Goal: Task Accomplishment & Management: Complete application form

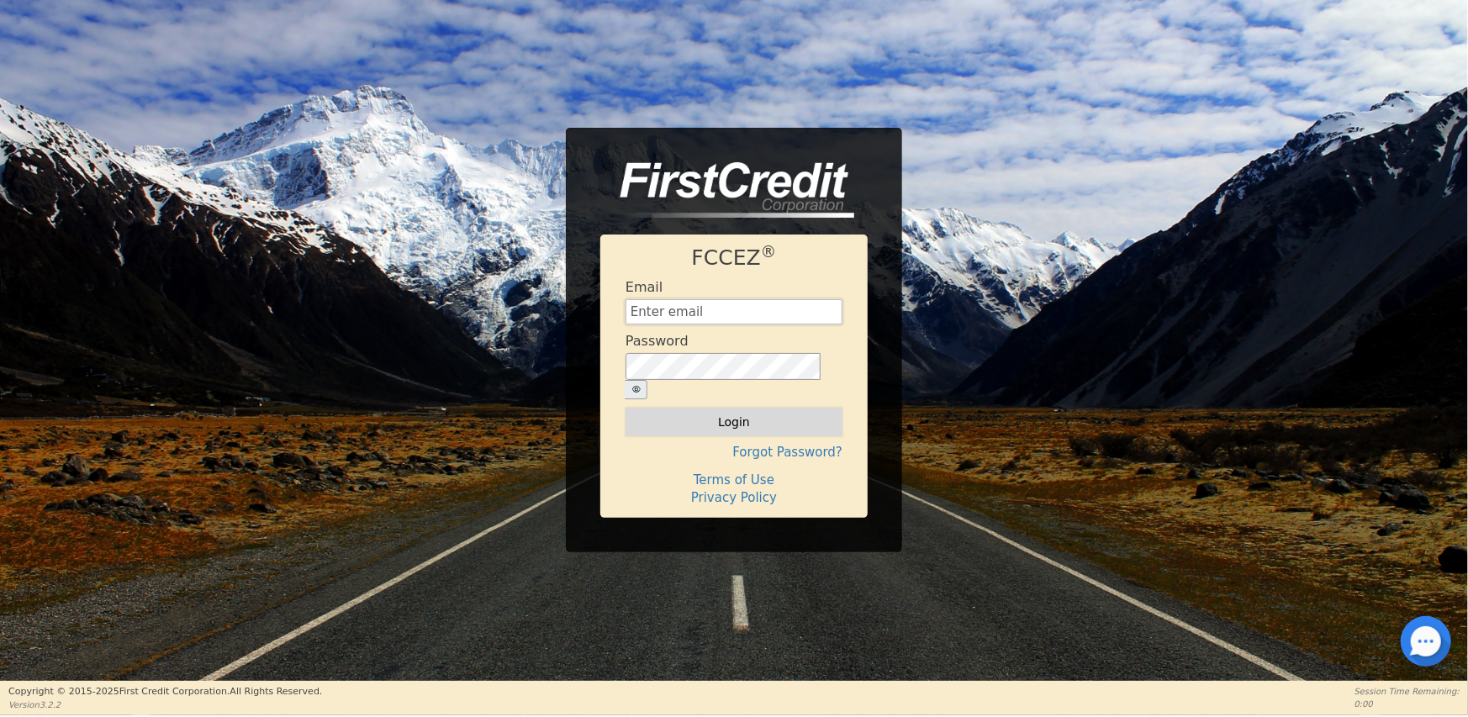
type input "[EMAIL_ADDRESS][DOMAIN_NAME]"
click at [747, 410] on button "Login" at bounding box center [733, 422] width 217 height 29
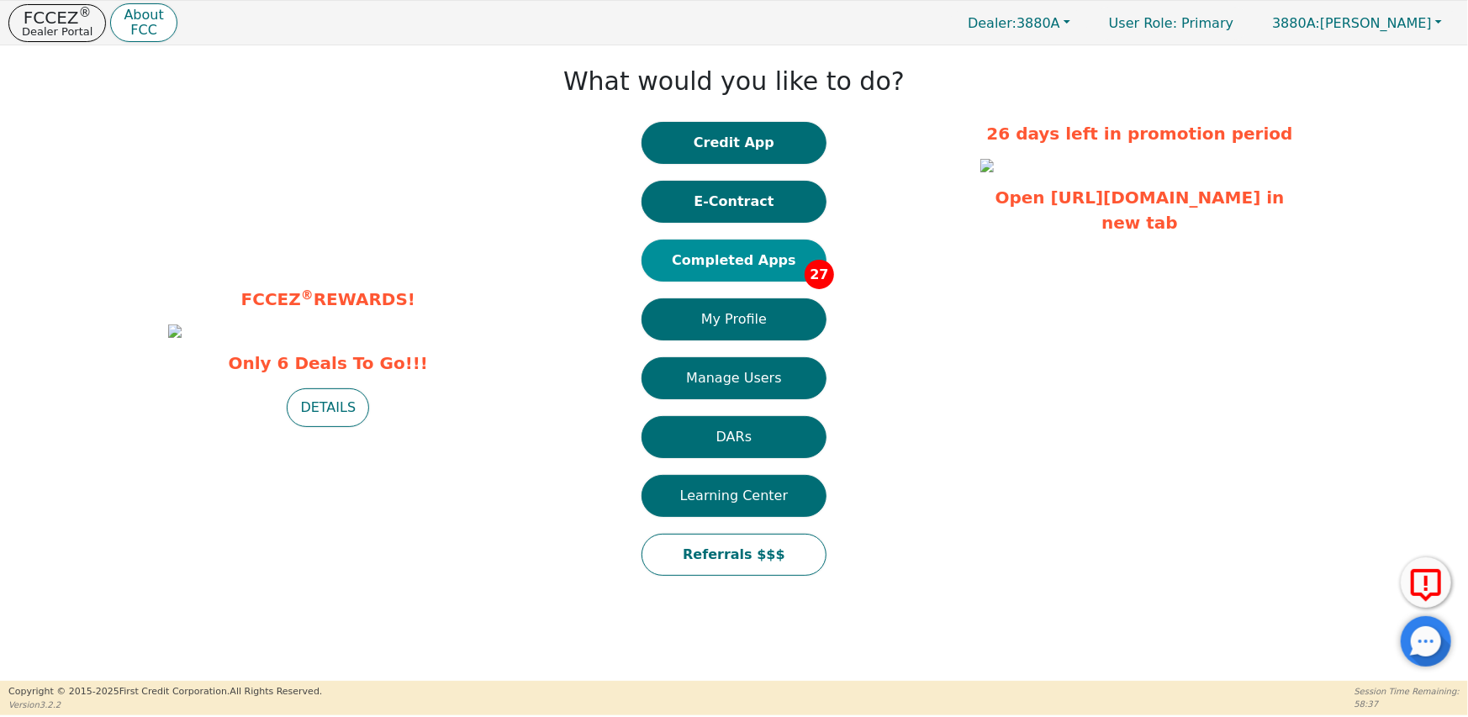
click at [738, 262] on button "Completed Apps 27" at bounding box center [733, 261] width 185 height 42
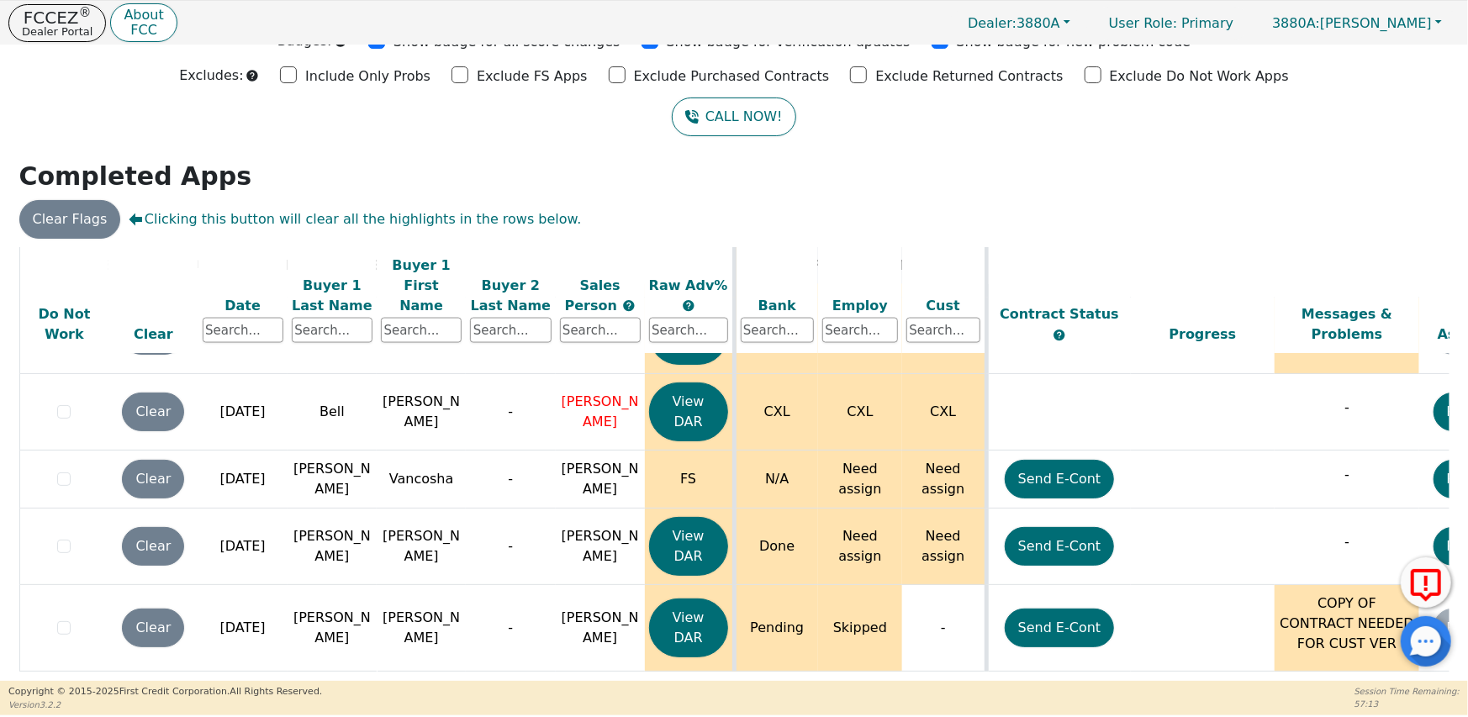
scroll to position [1501, 0]
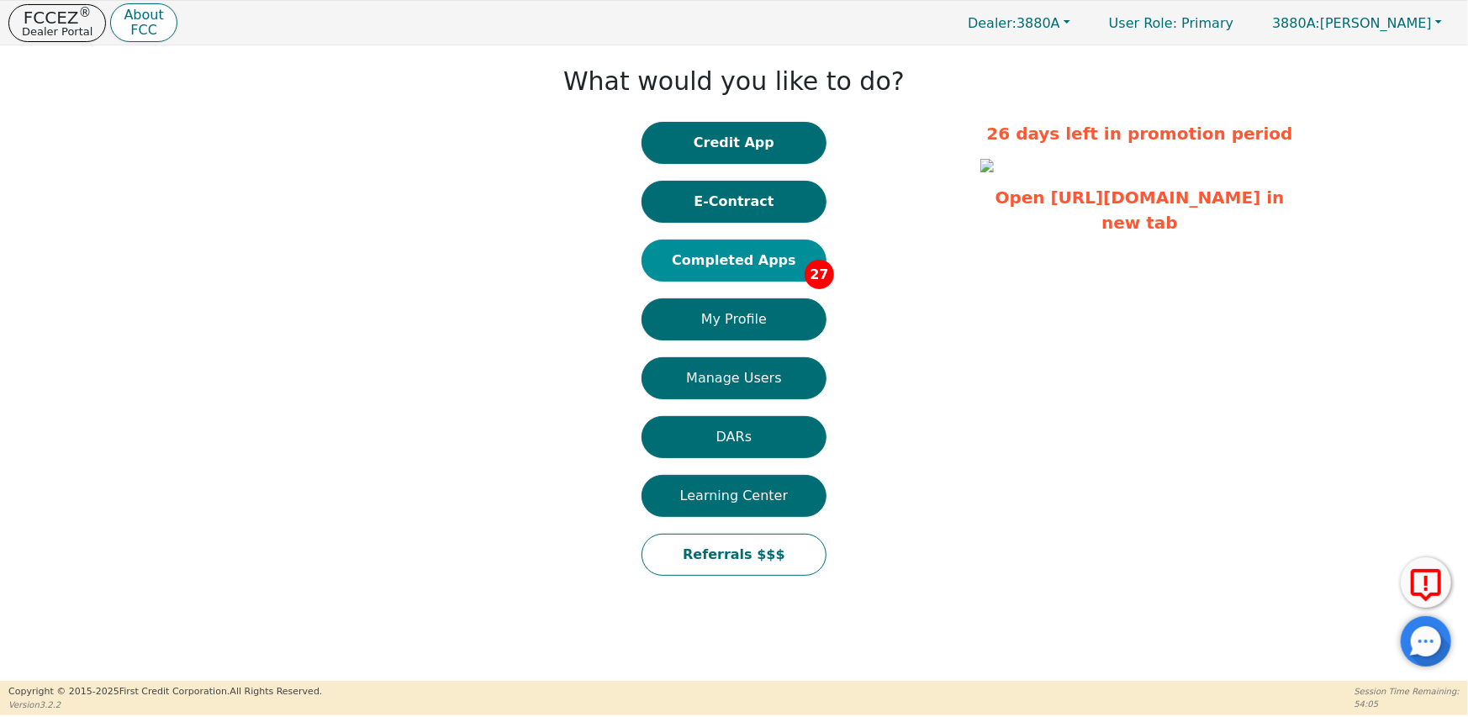
click at [731, 261] on button "Completed Apps 27" at bounding box center [733, 261] width 185 height 42
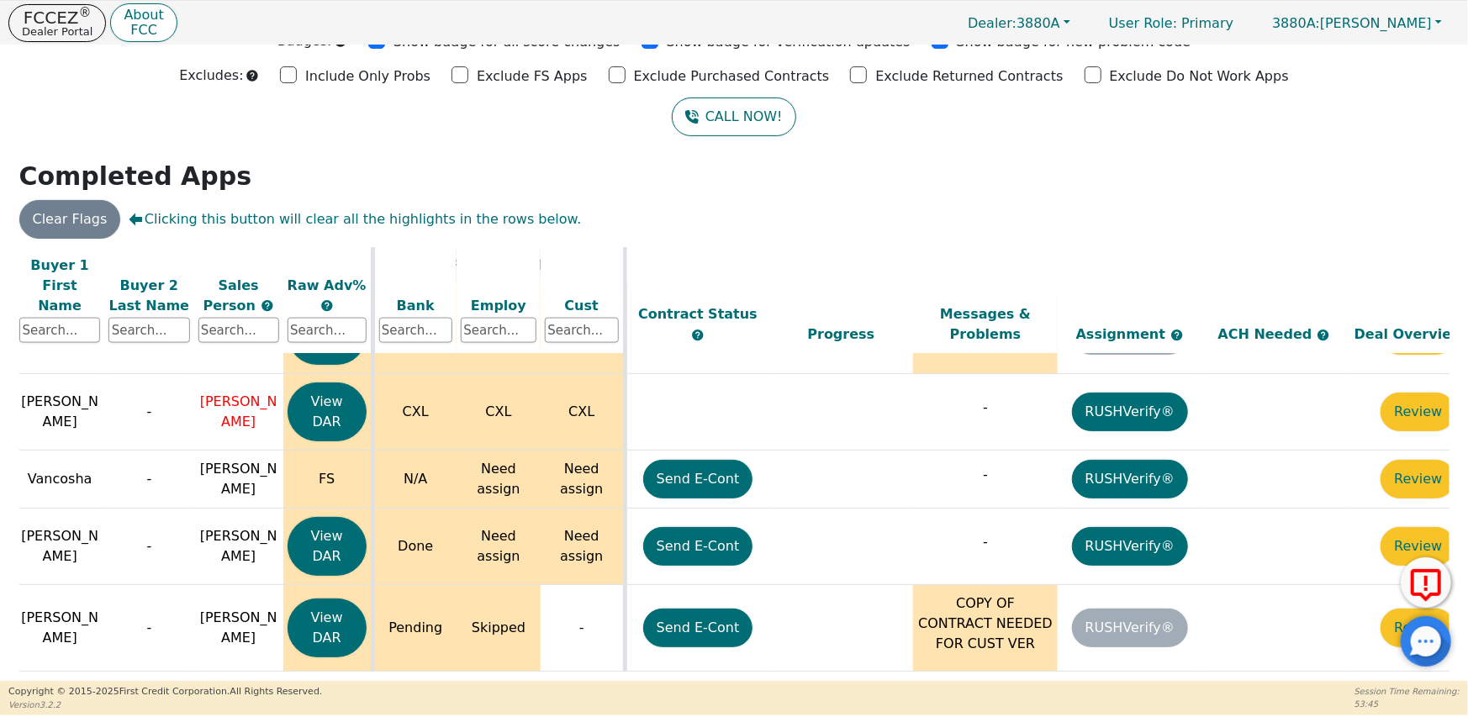
scroll to position [1753, 412]
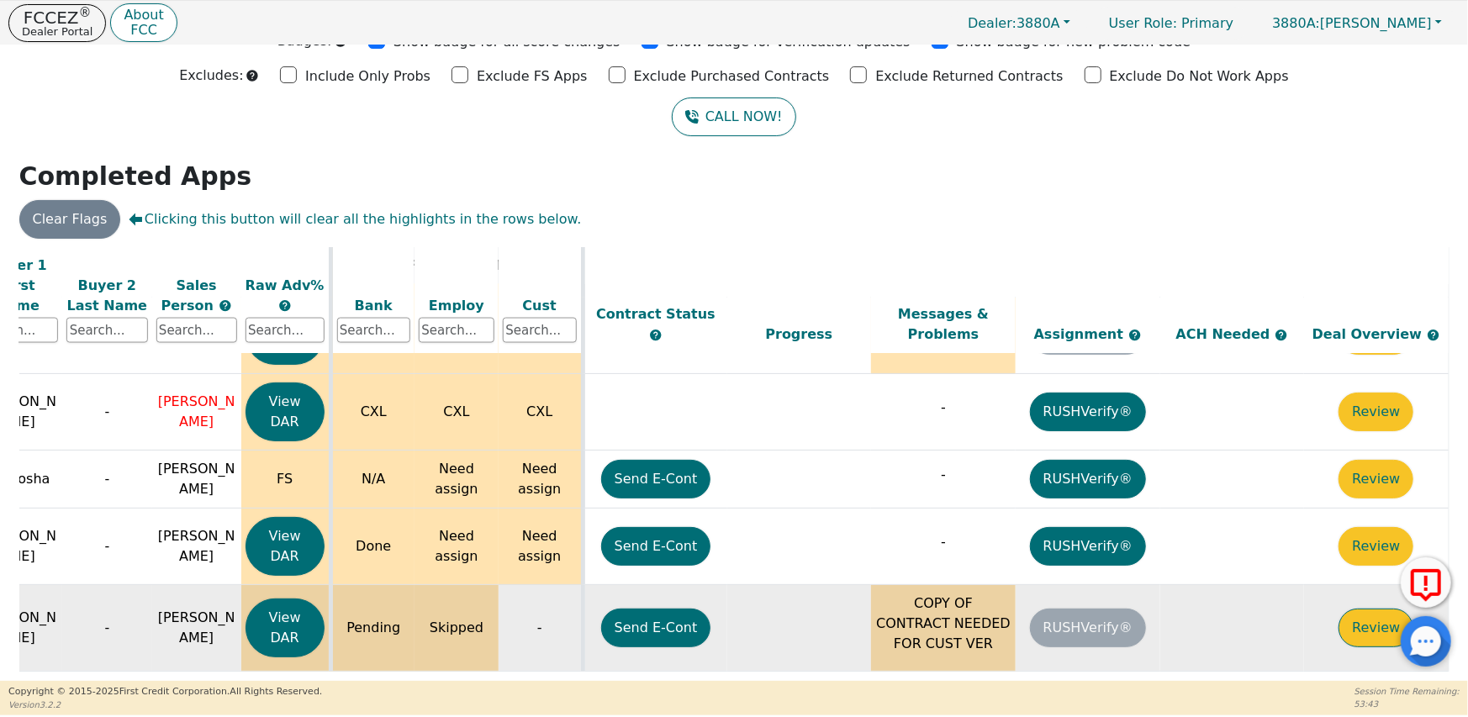
click at [1352, 609] on button "Review" at bounding box center [1375, 628] width 75 height 39
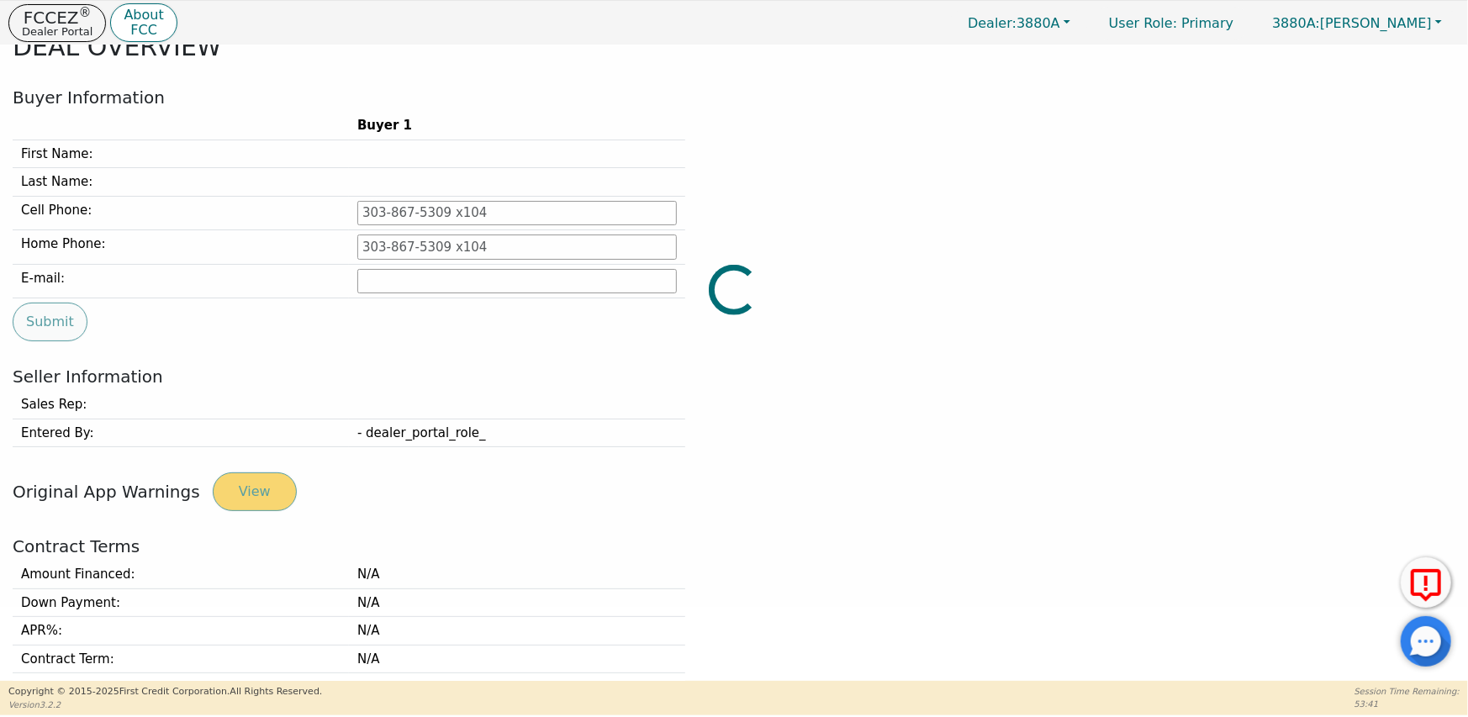
type input "[PHONE_NUMBER]"
type input "[EMAIL_ADDRESS][DOMAIN_NAME]"
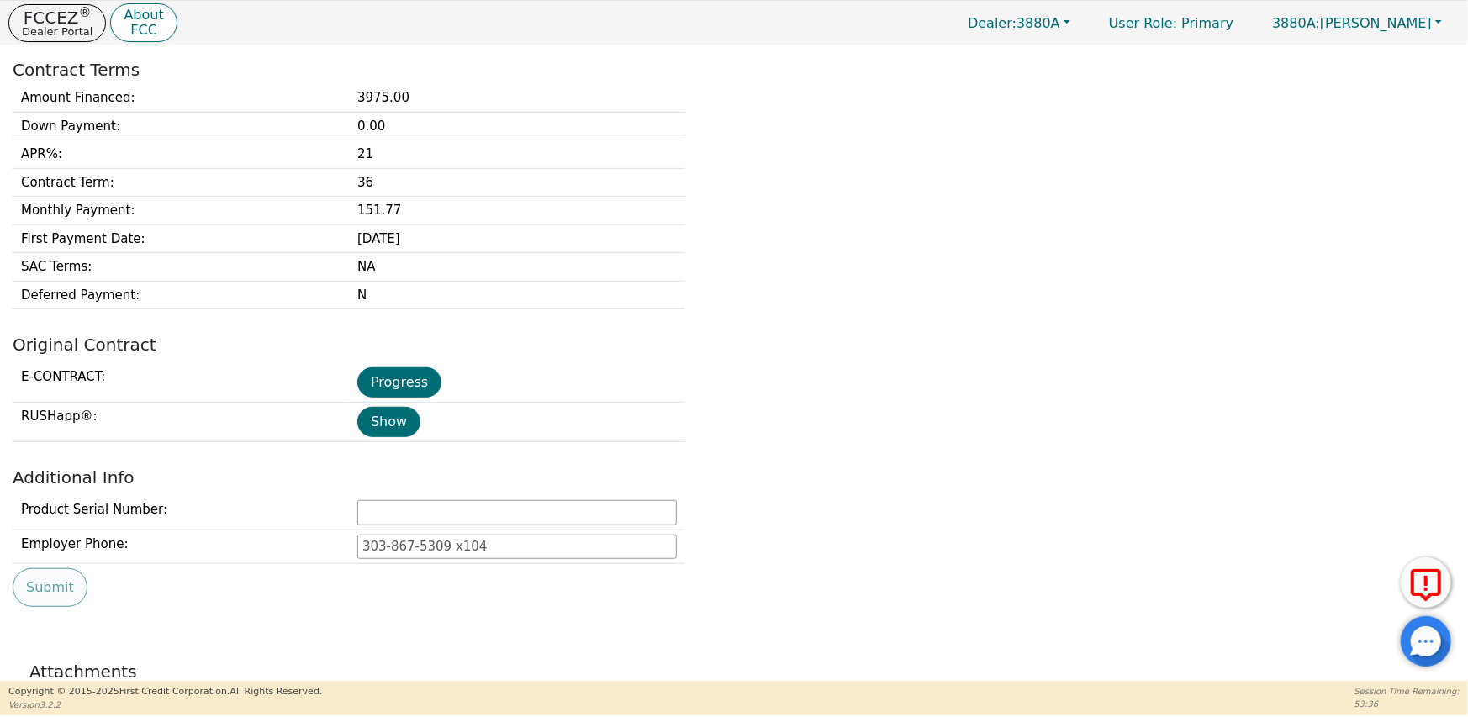
scroll to position [578, 0]
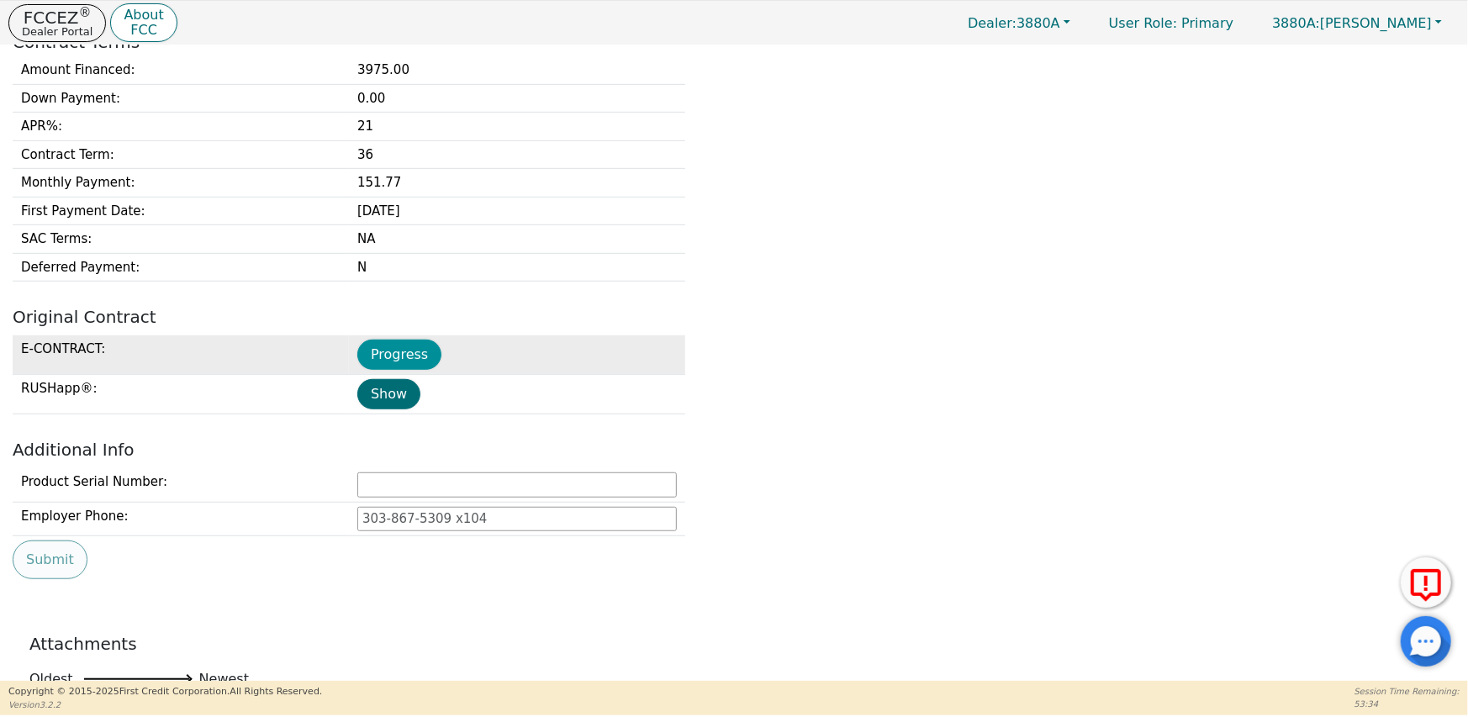
click at [411, 357] on button "Progress" at bounding box center [399, 355] width 84 height 30
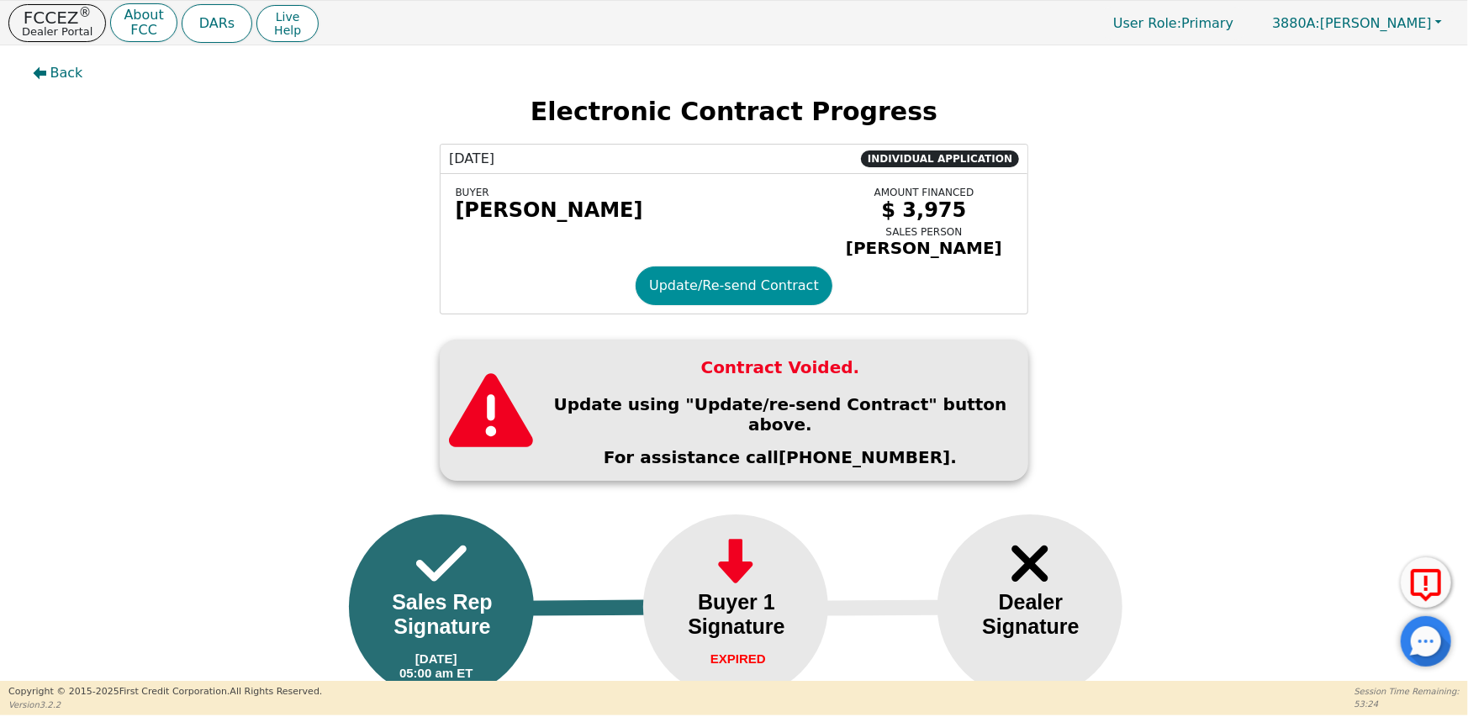
click at [738, 294] on button "Update/Re-send Contract" at bounding box center [734, 286] width 197 height 39
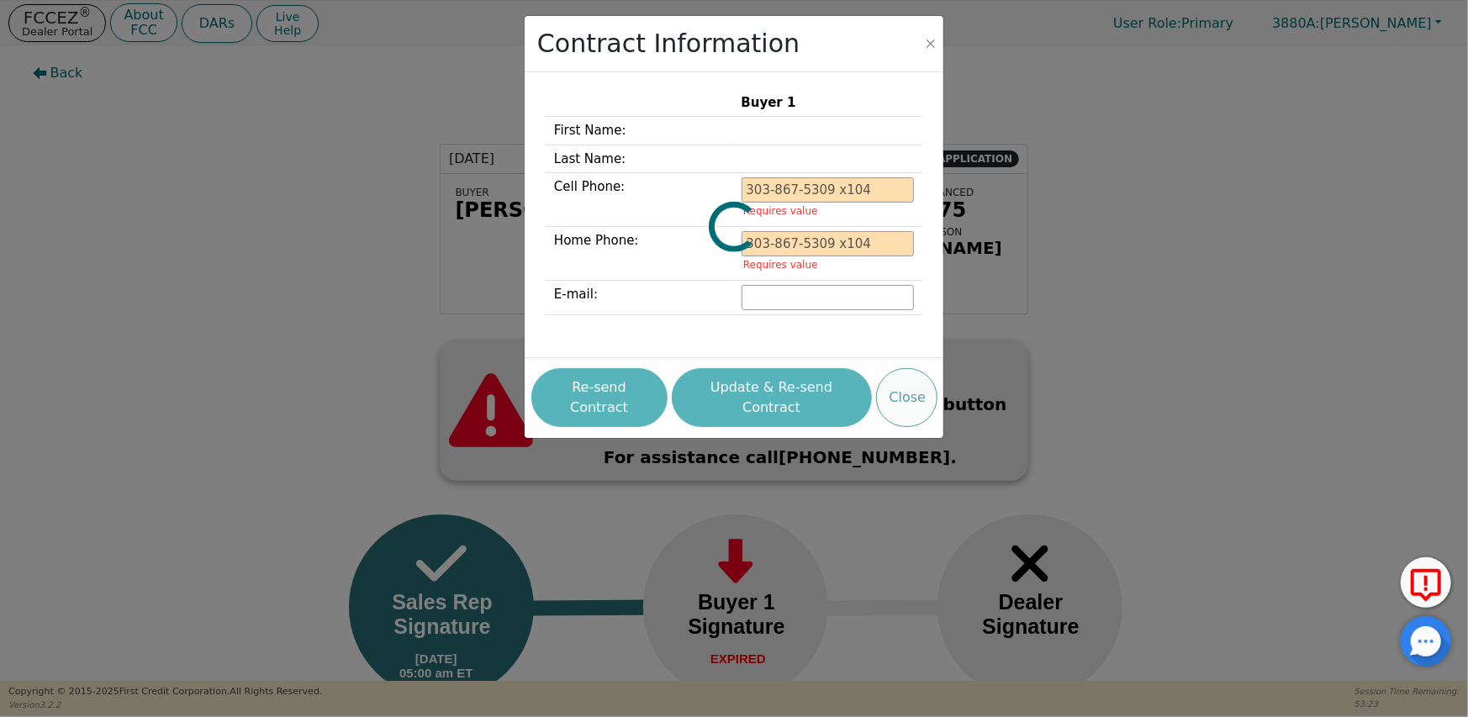
type input "770-401-5085"
type input "shonterri143@yahoo.com"
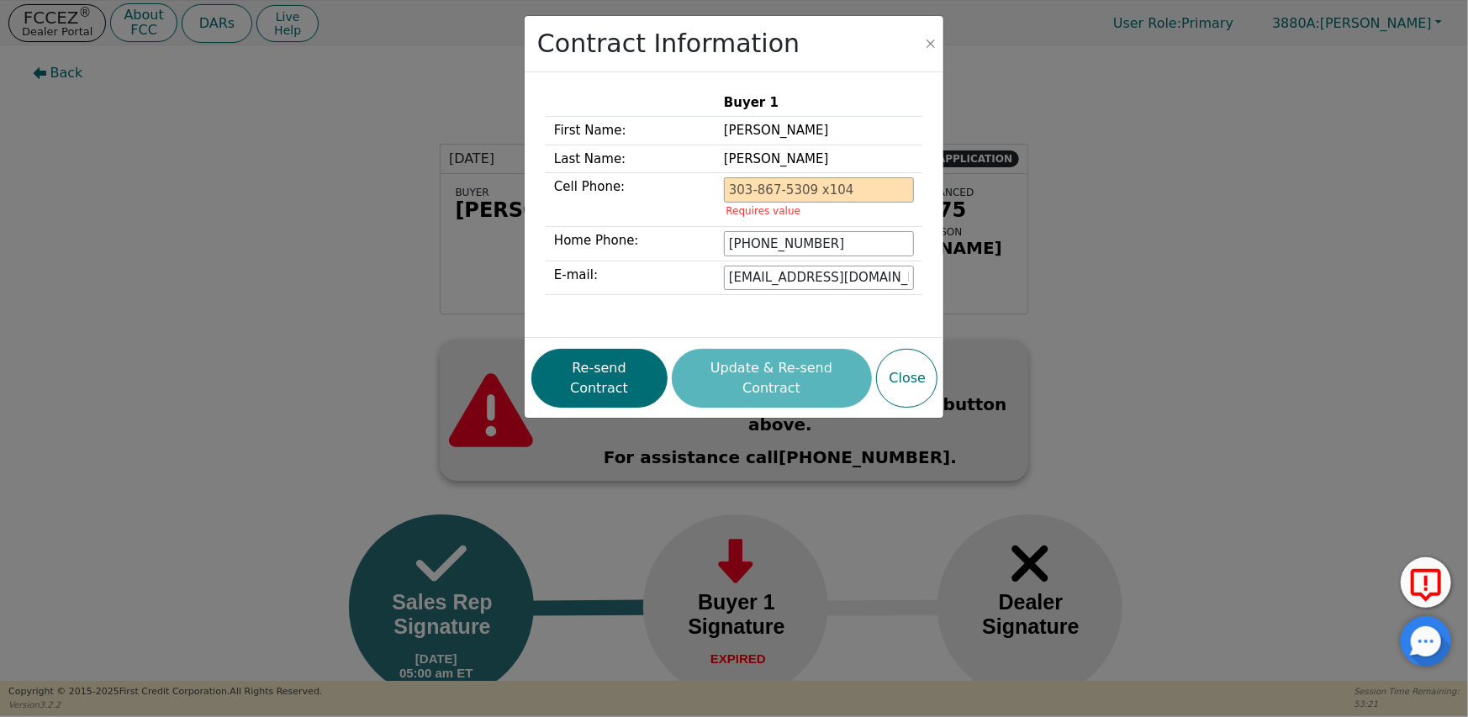
drag, startPoint x: 771, startPoint y: 370, endPoint x: 796, endPoint y: 384, distance: 29.0
click at [771, 371] on div "Re-send Contract Update & Re-send Contract Close" at bounding box center [734, 378] width 406 height 67
click at [601, 367] on button "Re-send Contract" at bounding box center [599, 378] width 136 height 59
click at [921, 367] on button "Close" at bounding box center [906, 378] width 61 height 59
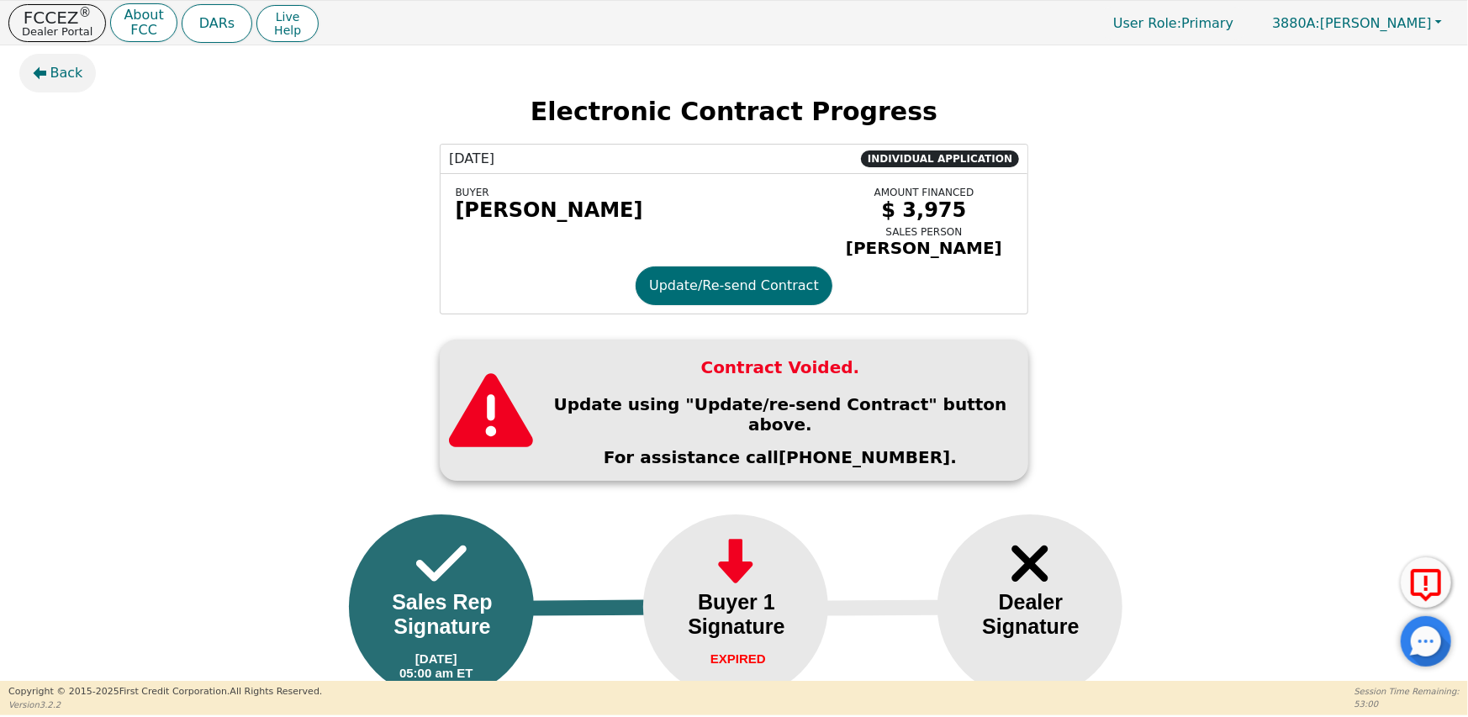
click at [50, 76] on span "Back" at bounding box center [66, 73] width 33 height 20
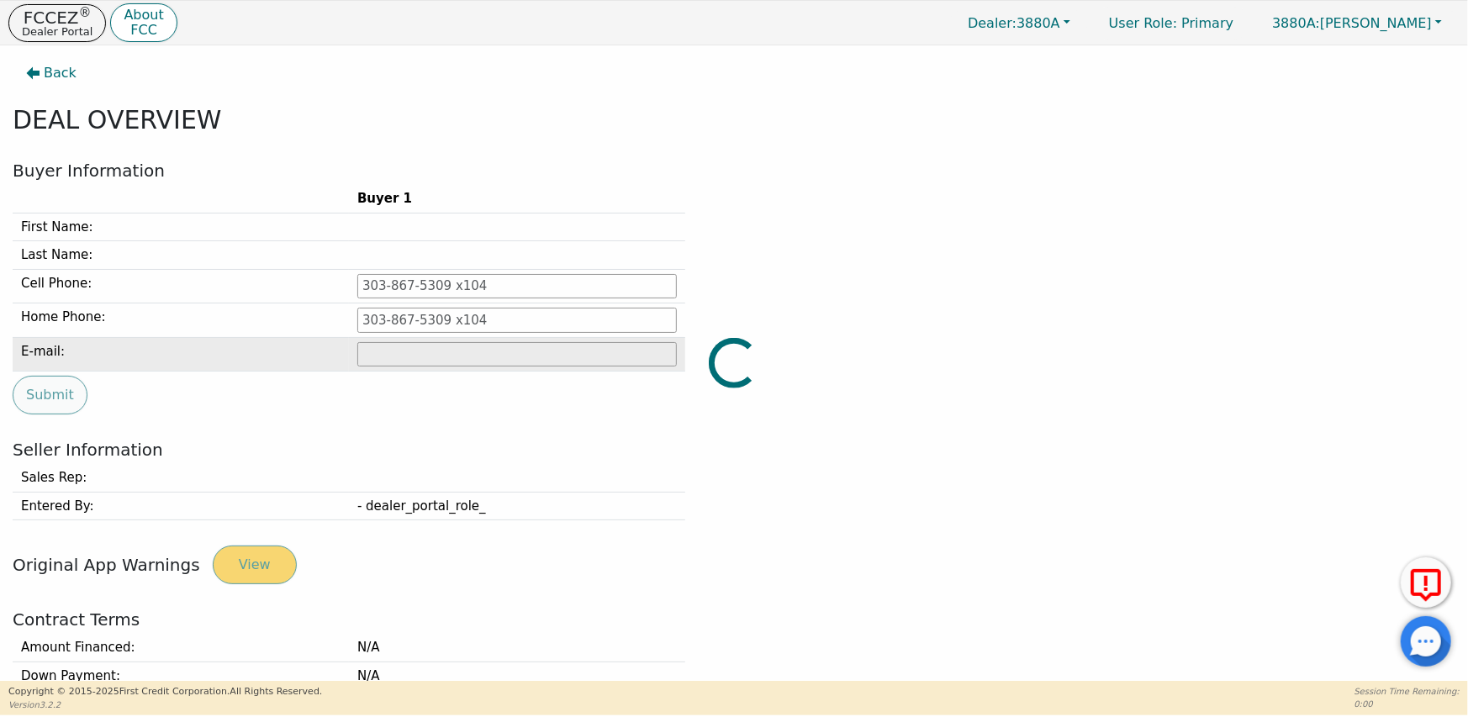
type input "770-401-5085"
type input "shonterri143@yahoo.com"
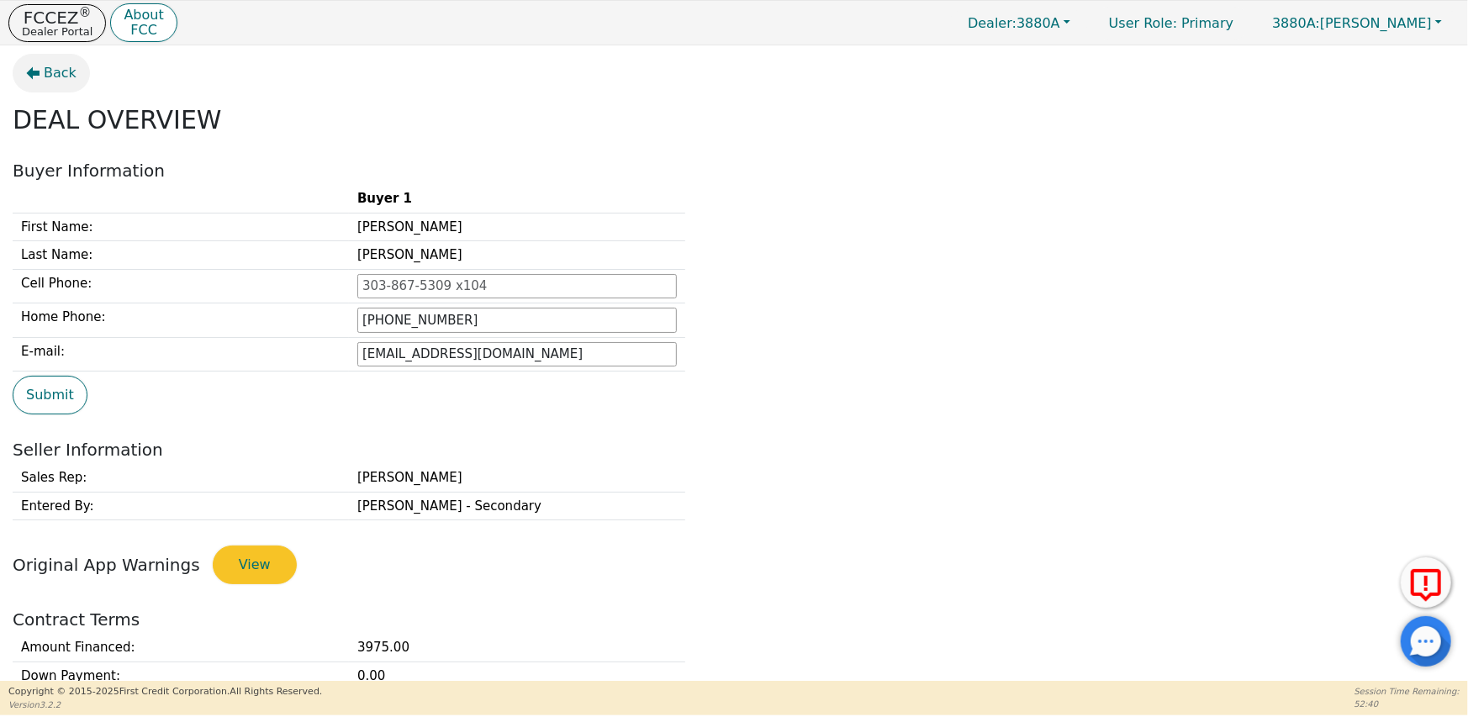
click at [40, 77] on button "Back" at bounding box center [51, 73] width 77 height 39
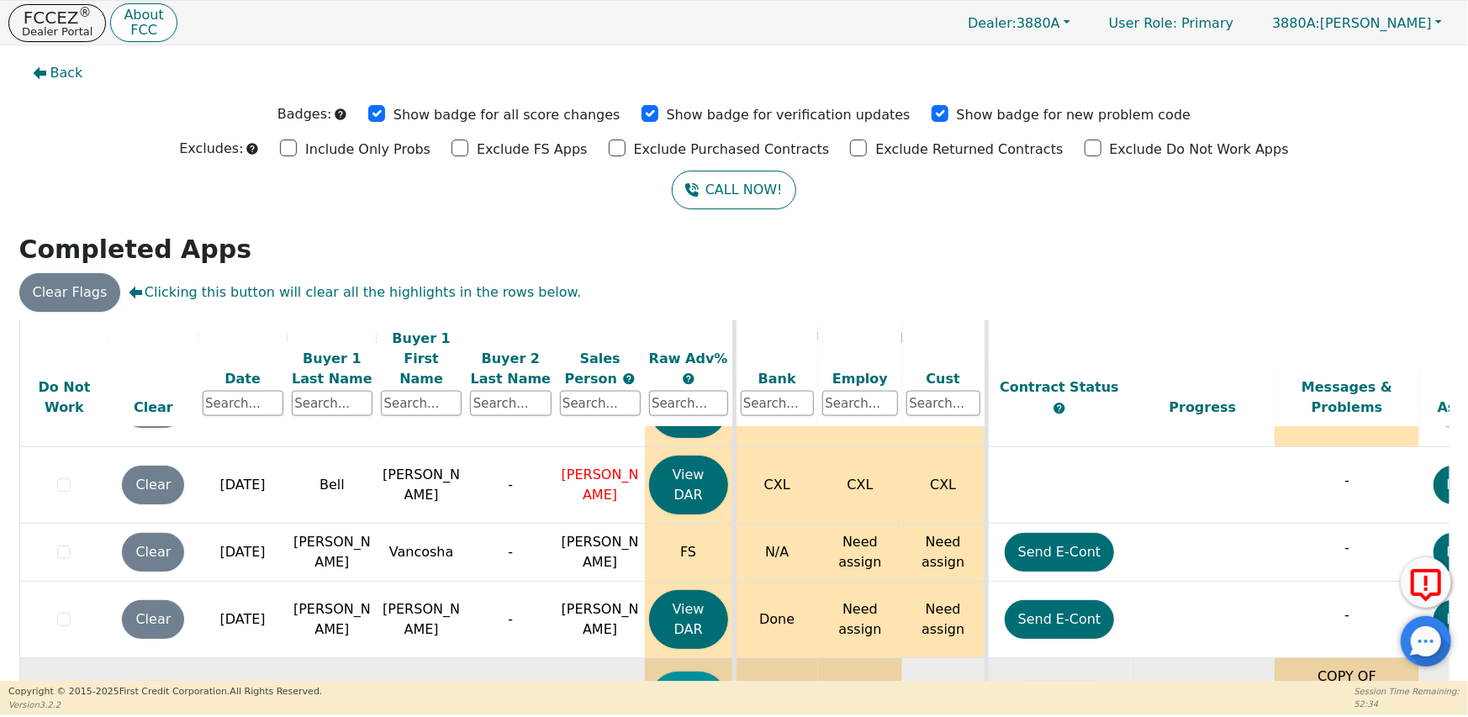
scroll to position [73, 0]
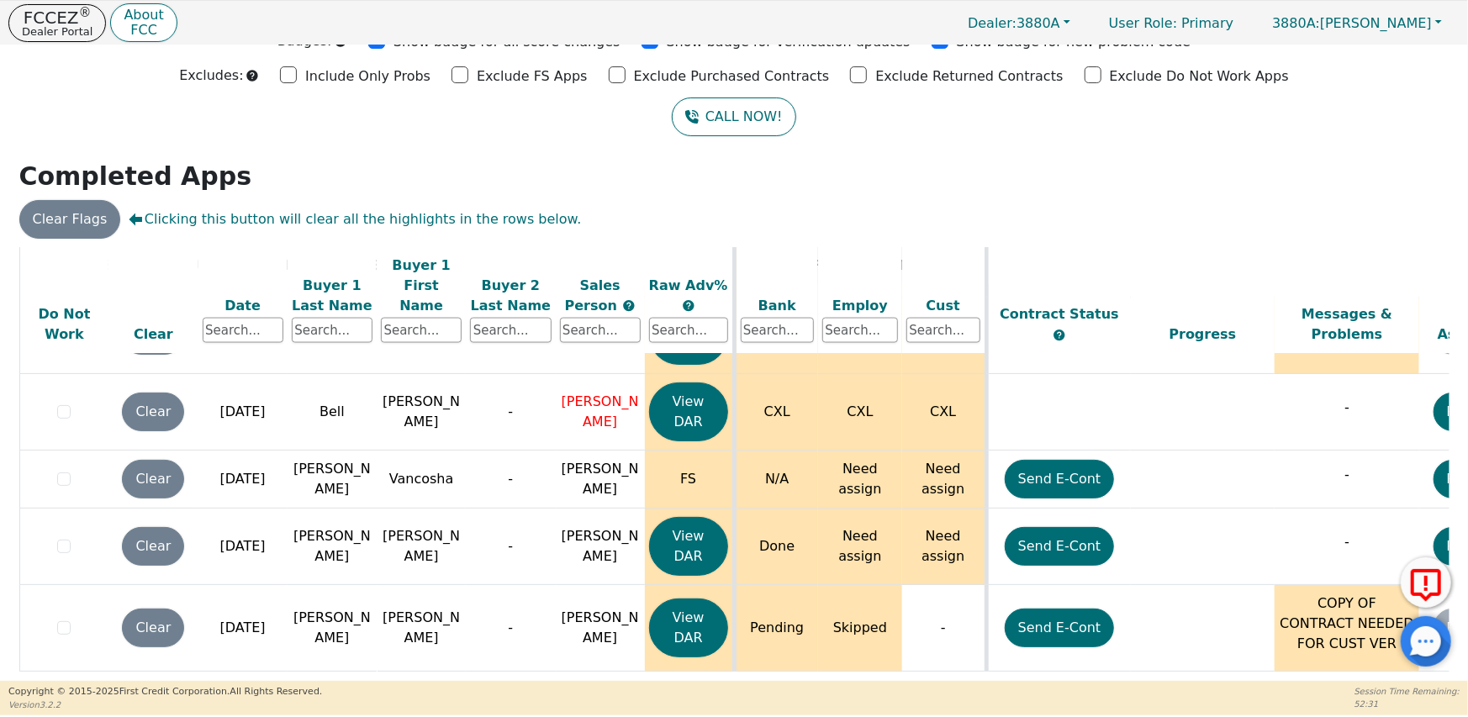
drag, startPoint x: 701, startPoint y: 675, endPoint x: 954, endPoint y: 668, distance: 253.1
click at [954, 668] on div "ALL VALUES ON THIS PAGE ARE UPDATED IN REAL TIME VERIFICATION STATUS Do Not Wor…" at bounding box center [734, 462] width 1430 height 430
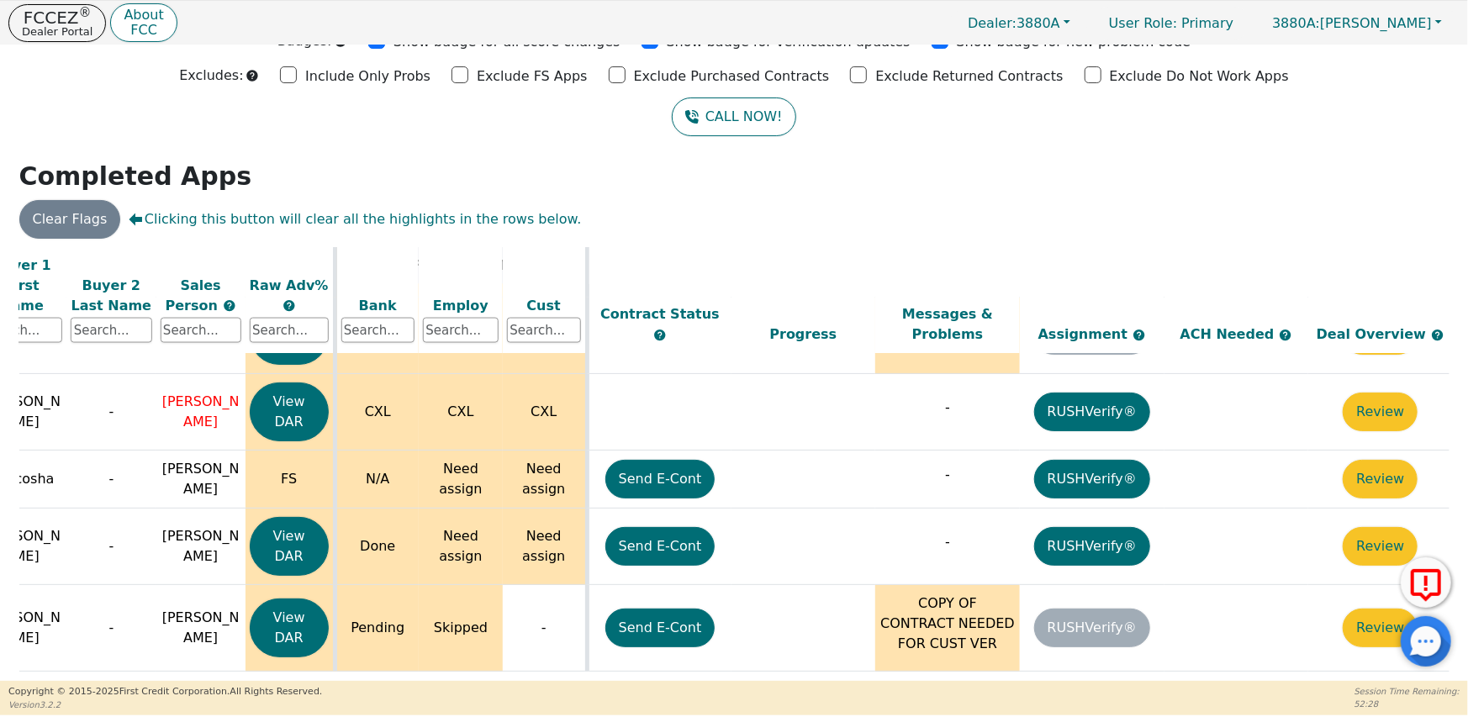
scroll to position [1753, 412]
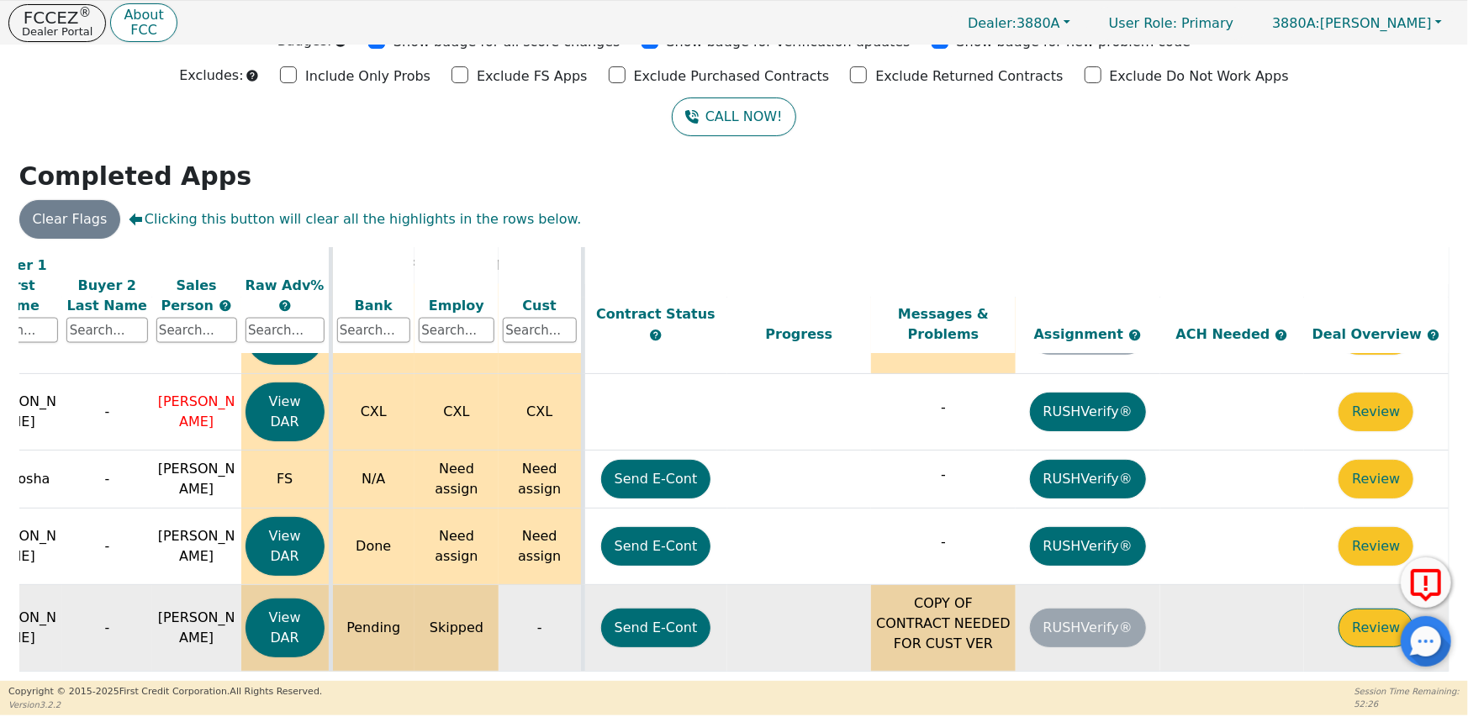
click at [1360, 609] on button "Review" at bounding box center [1375, 628] width 75 height 39
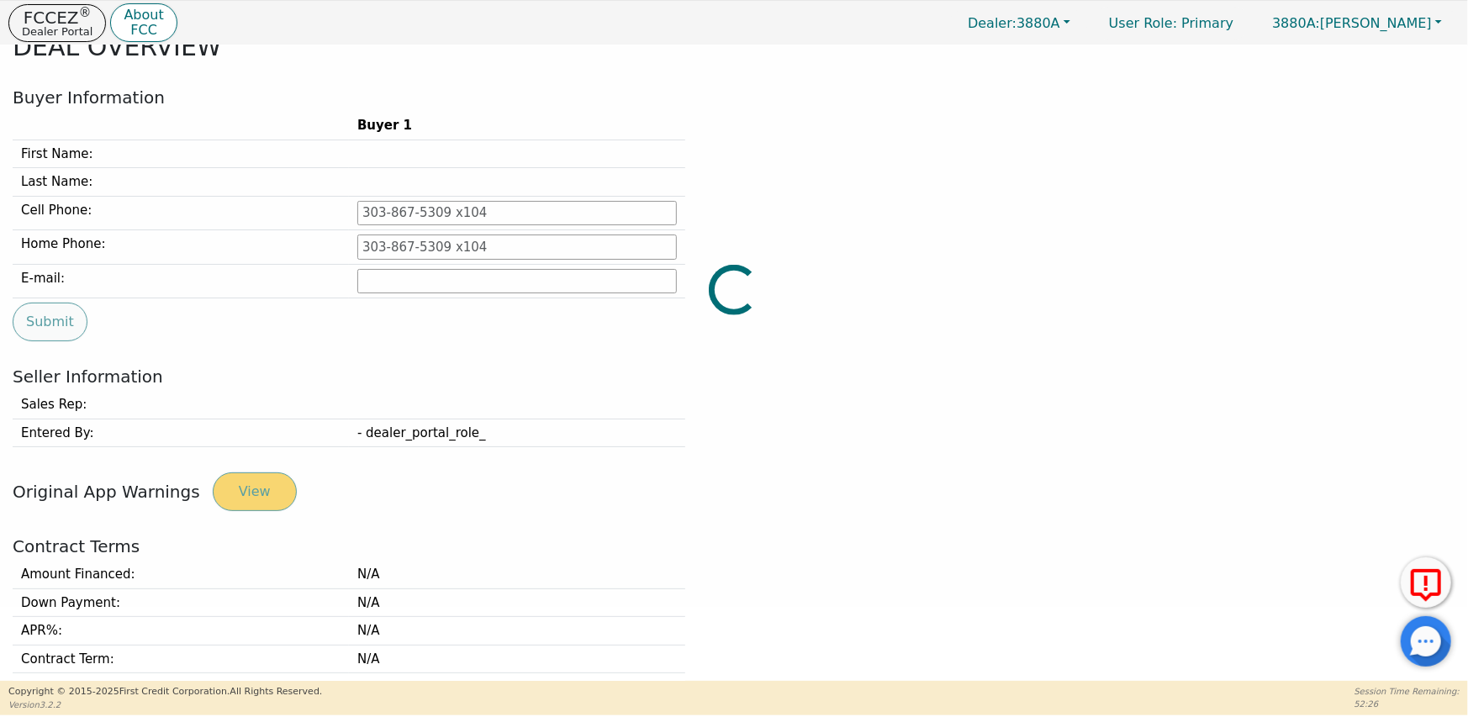
type input "770-401-5085"
type input "shonterri143@yahoo.com"
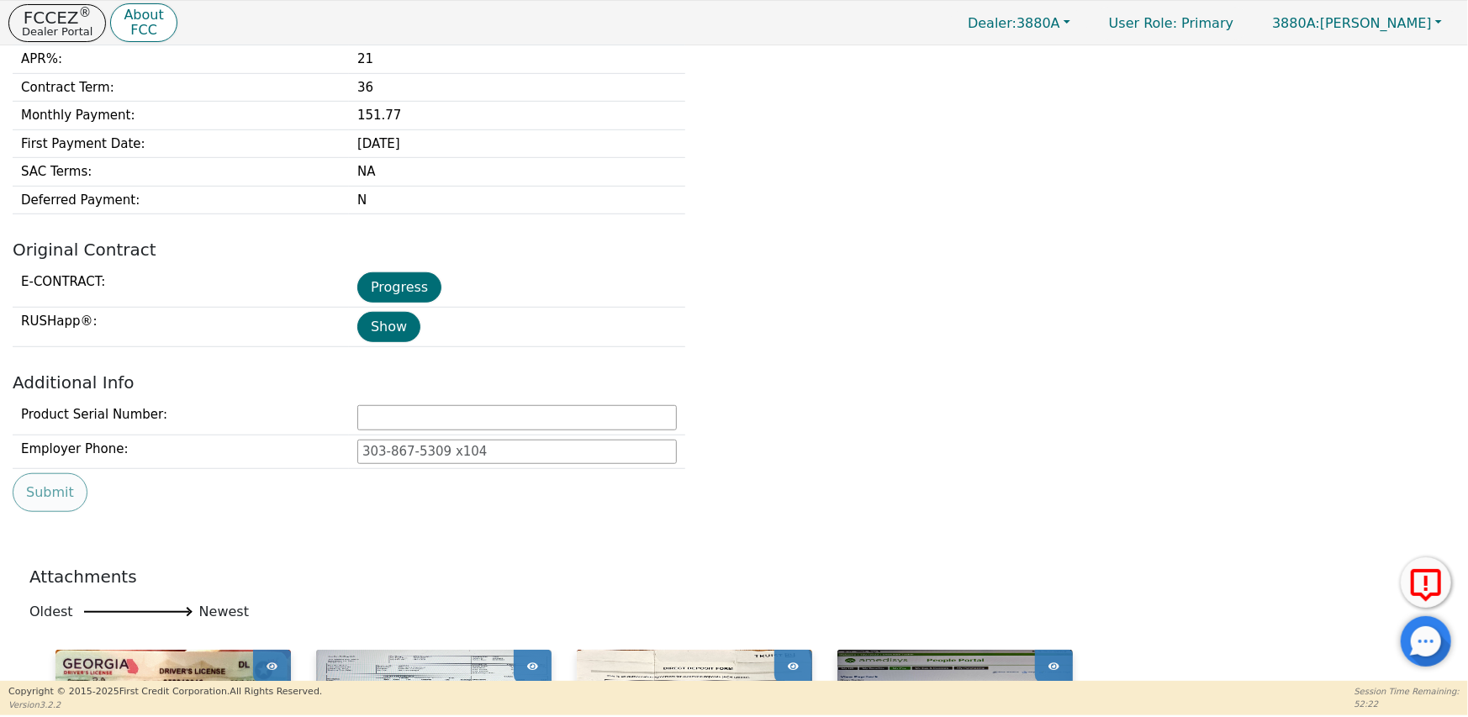
scroll to position [662, 0]
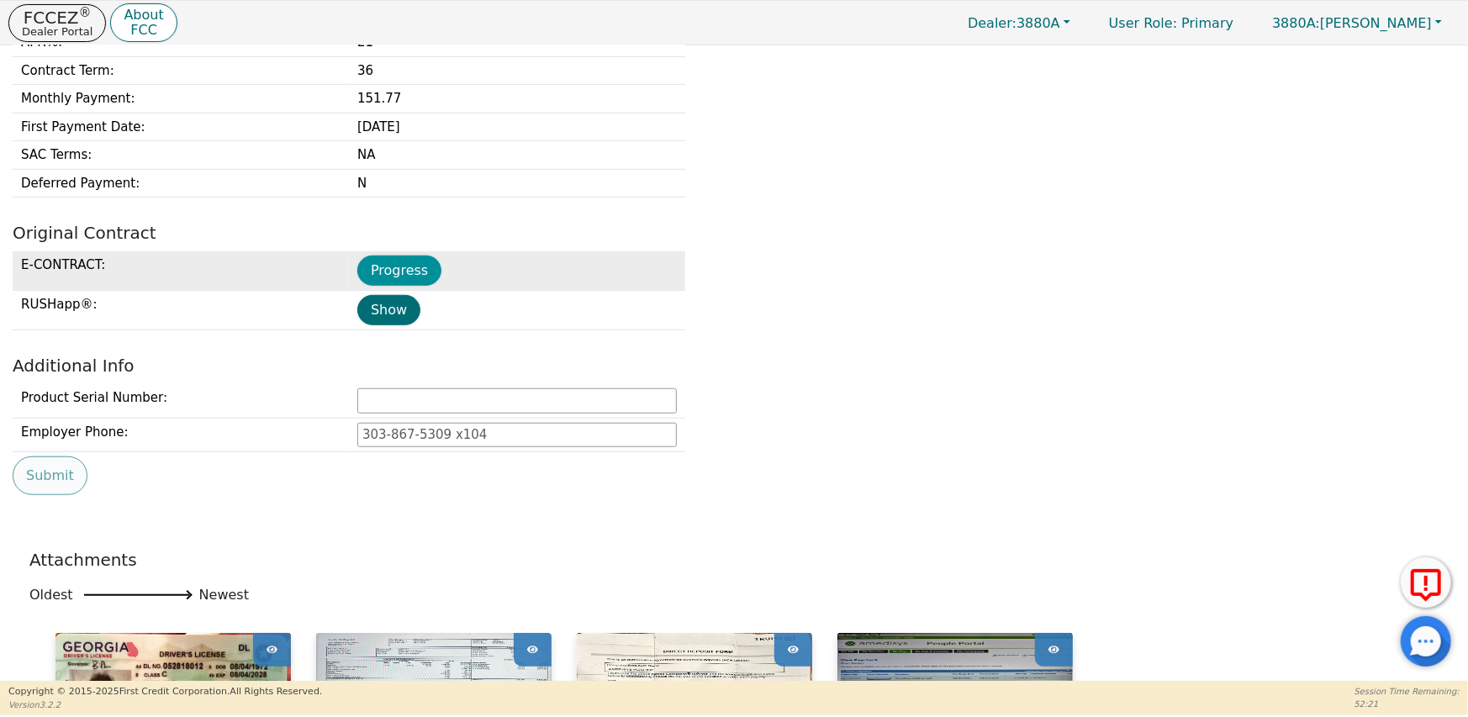
click at [399, 269] on button "Progress" at bounding box center [399, 271] width 84 height 30
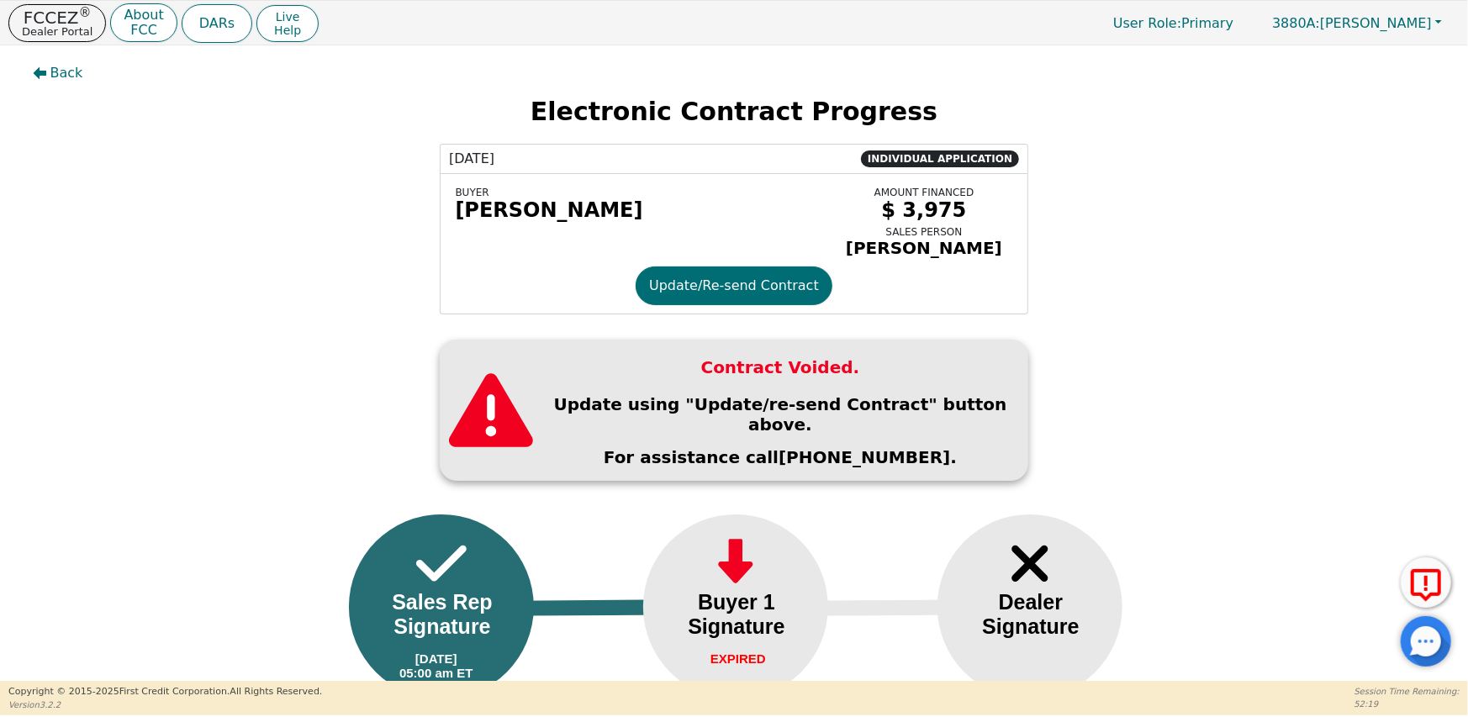
scroll to position [50, 0]
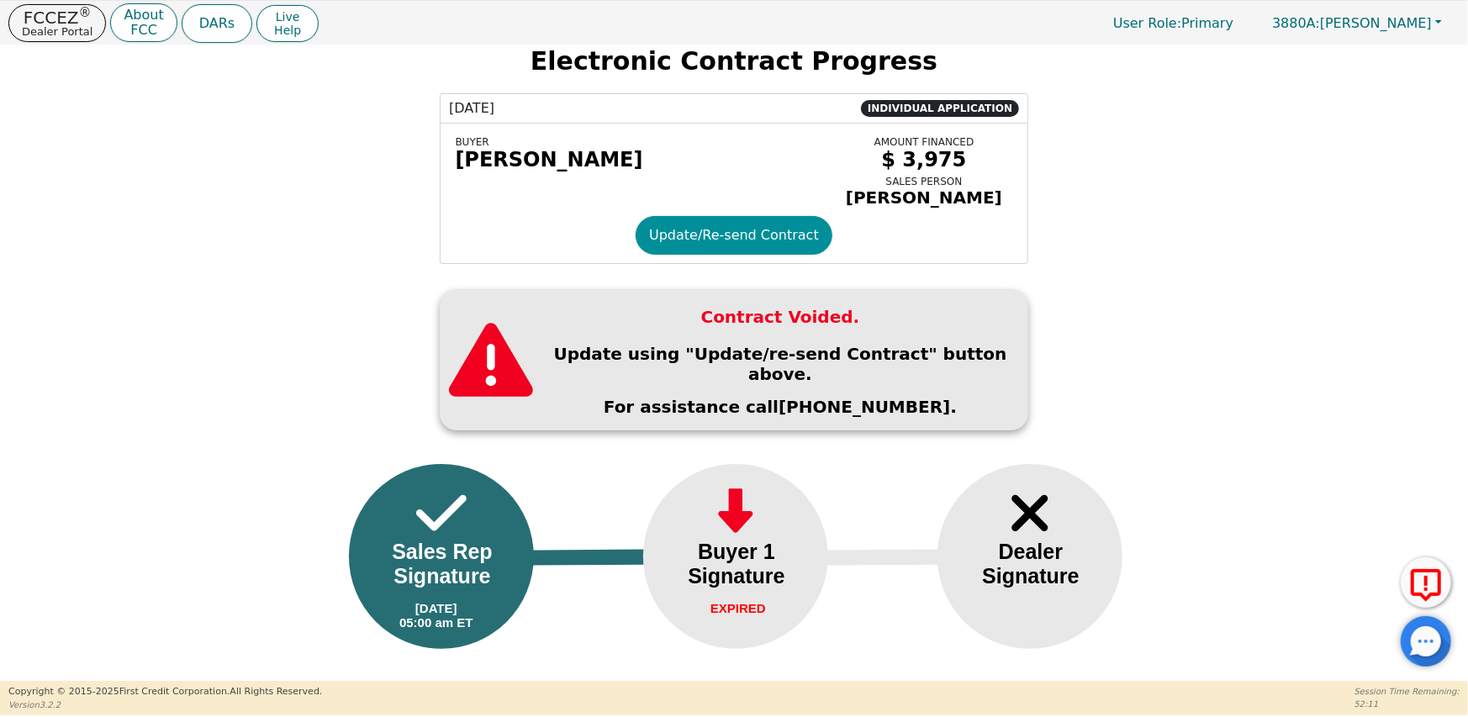
click at [716, 245] on button "Update/Re-send Contract" at bounding box center [734, 235] width 197 height 39
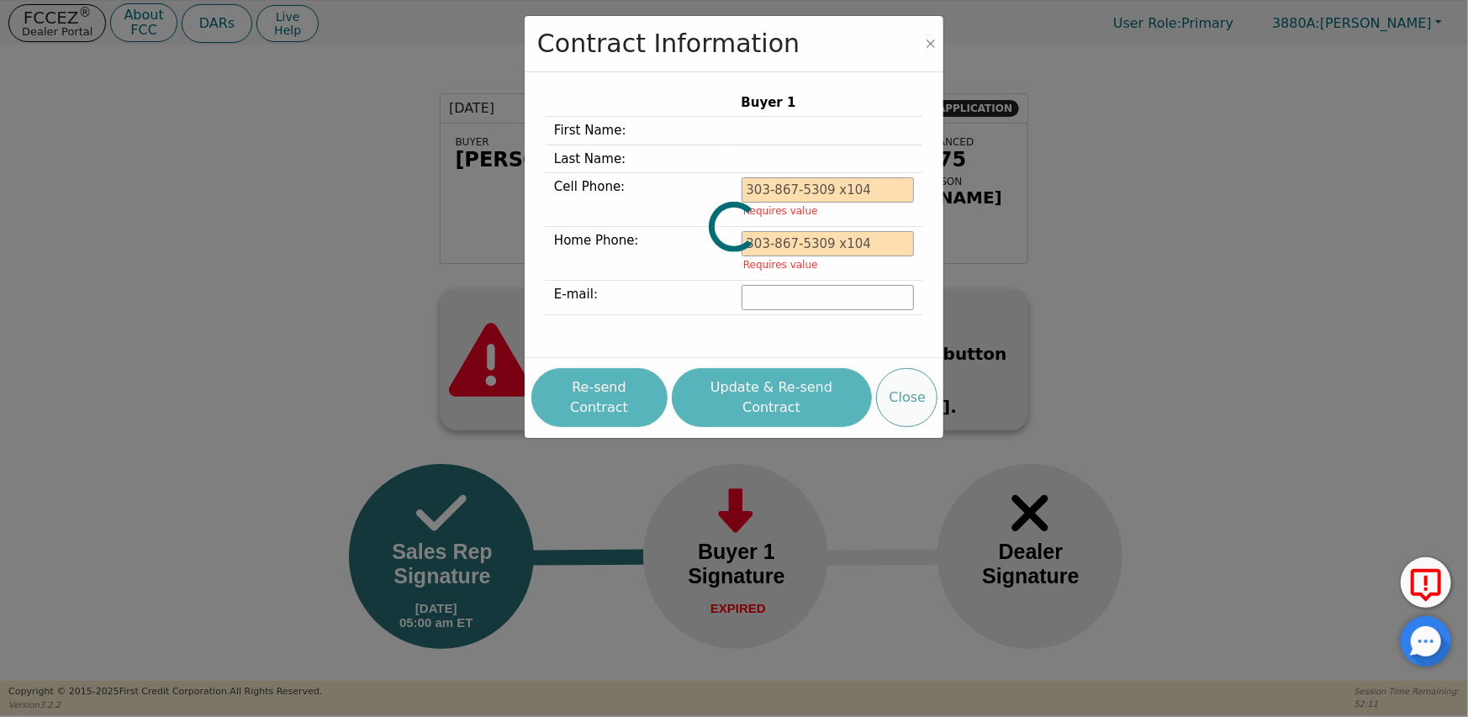
type input "770-401-5085"
type input "shonterri143@yahoo.com"
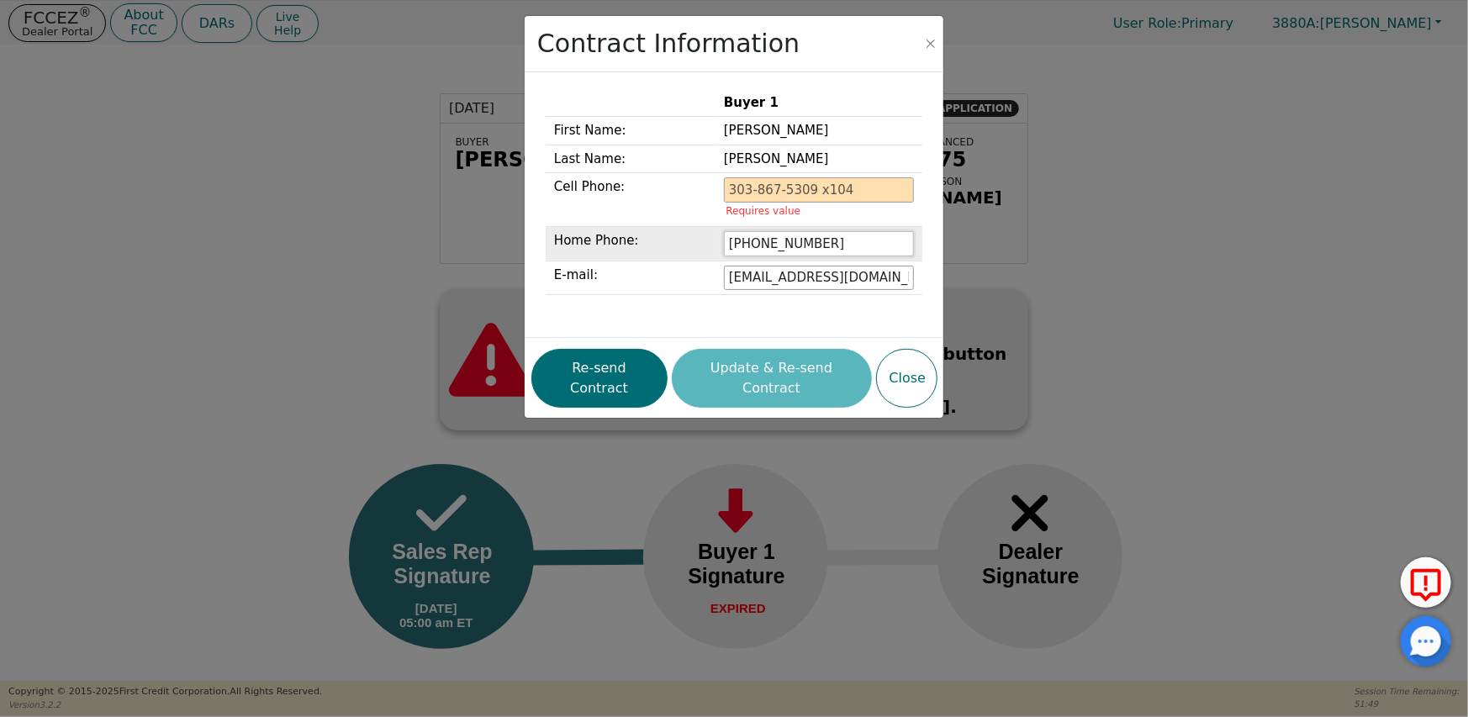
drag, startPoint x: 831, startPoint y: 240, endPoint x: 731, endPoint y: 246, distance: 99.4
click at [731, 246] on td "770-401-5085" at bounding box center [818, 244] width 207 height 34
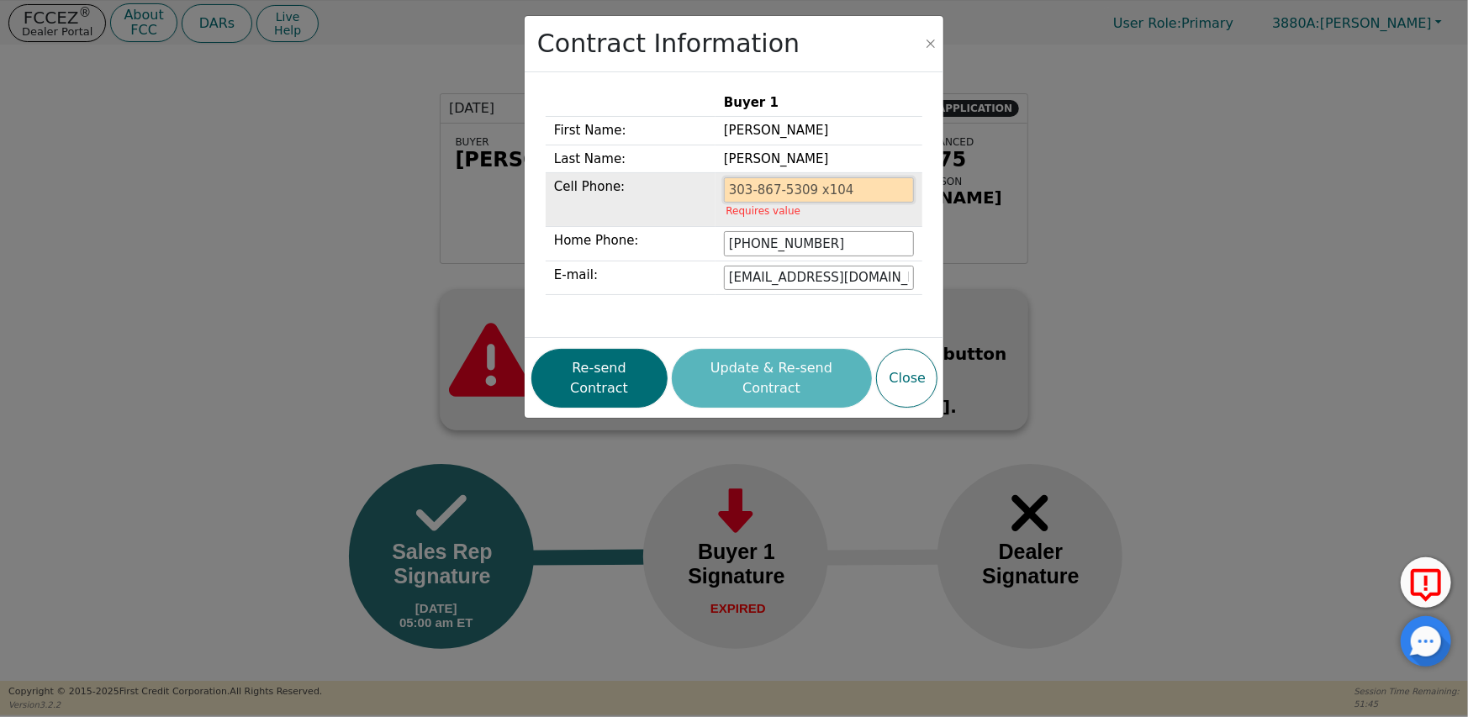
paste input "770-401-5085"
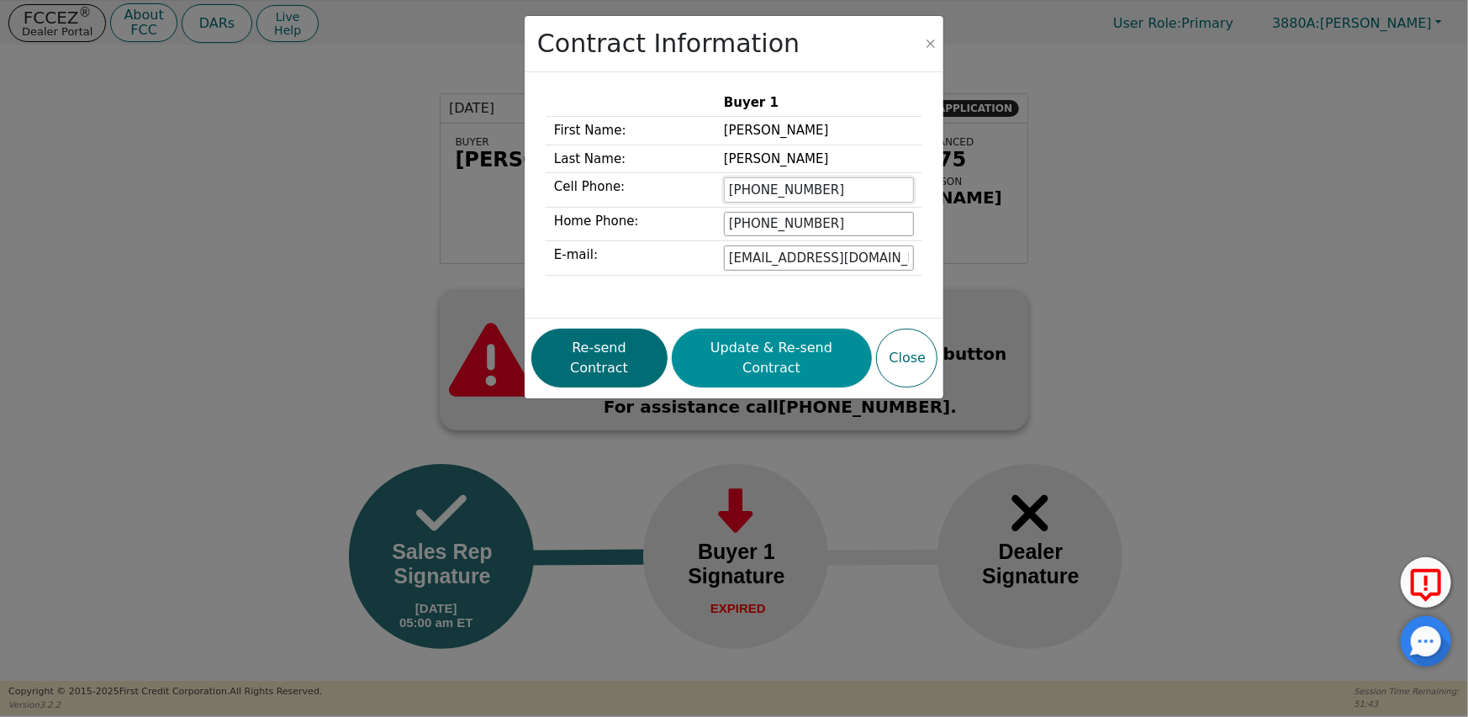
type input "770-401-5085"
click at [747, 351] on button "Update & Re-send Contract" at bounding box center [772, 358] width 200 height 59
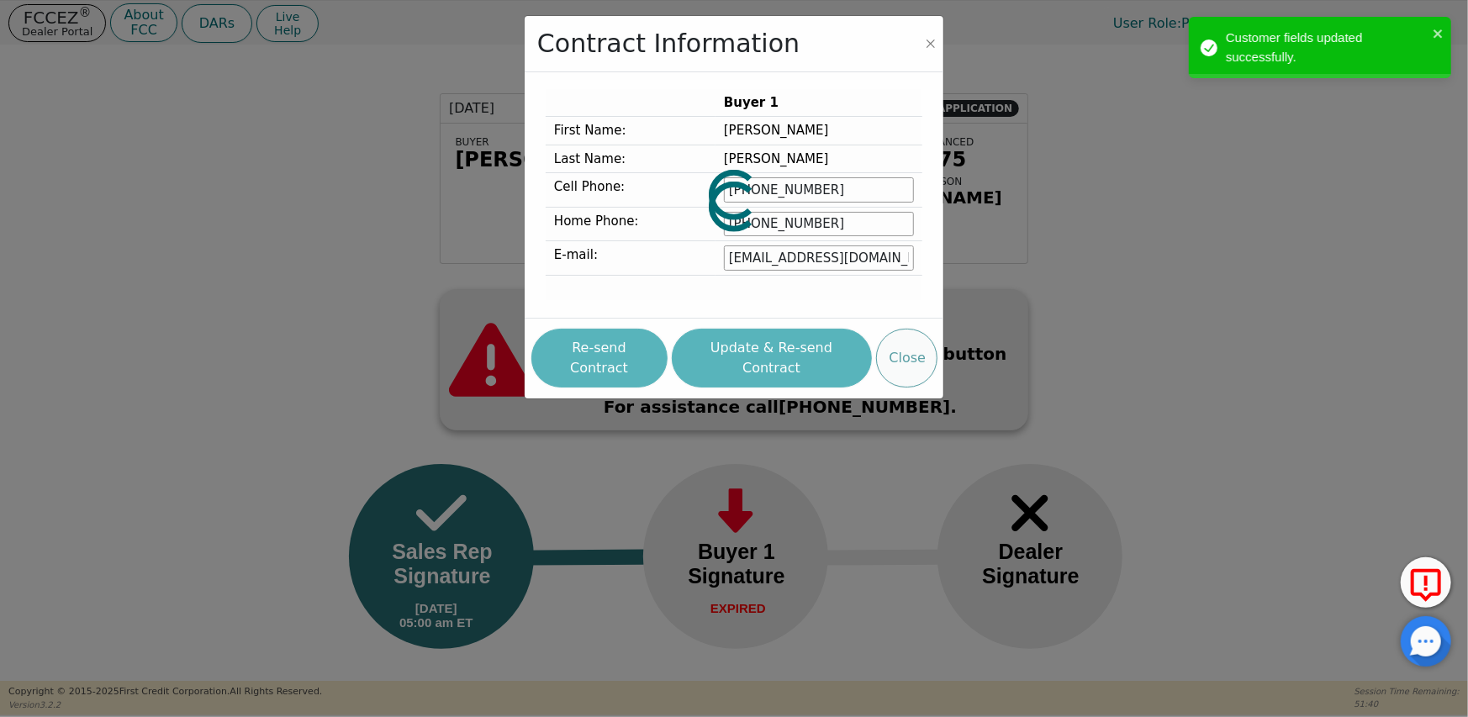
scroll to position [3, 0]
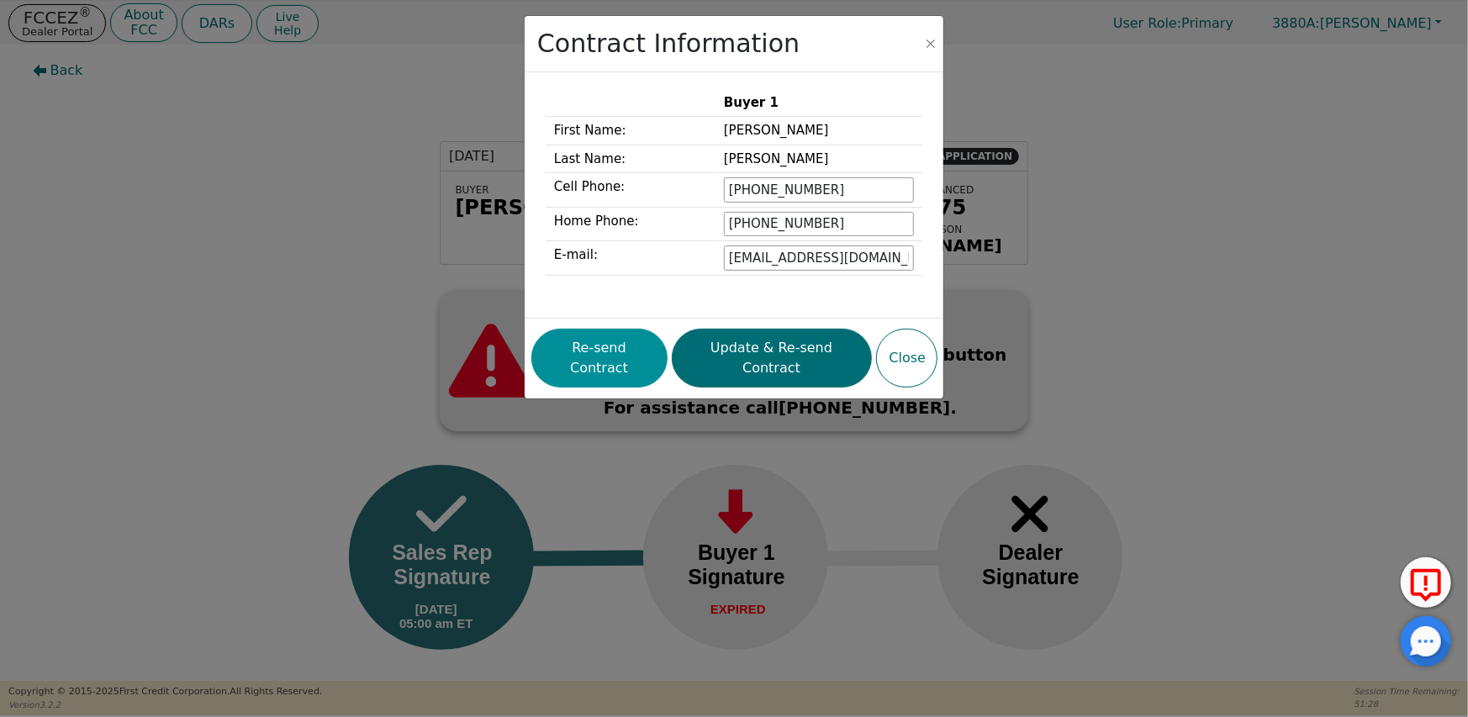
click at [634, 352] on button "Re-send Contract" at bounding box center [599, 358] width 136 height 59
click at [933, 44] on button "Close" at bounding box center [930, 43] width 17 height 17
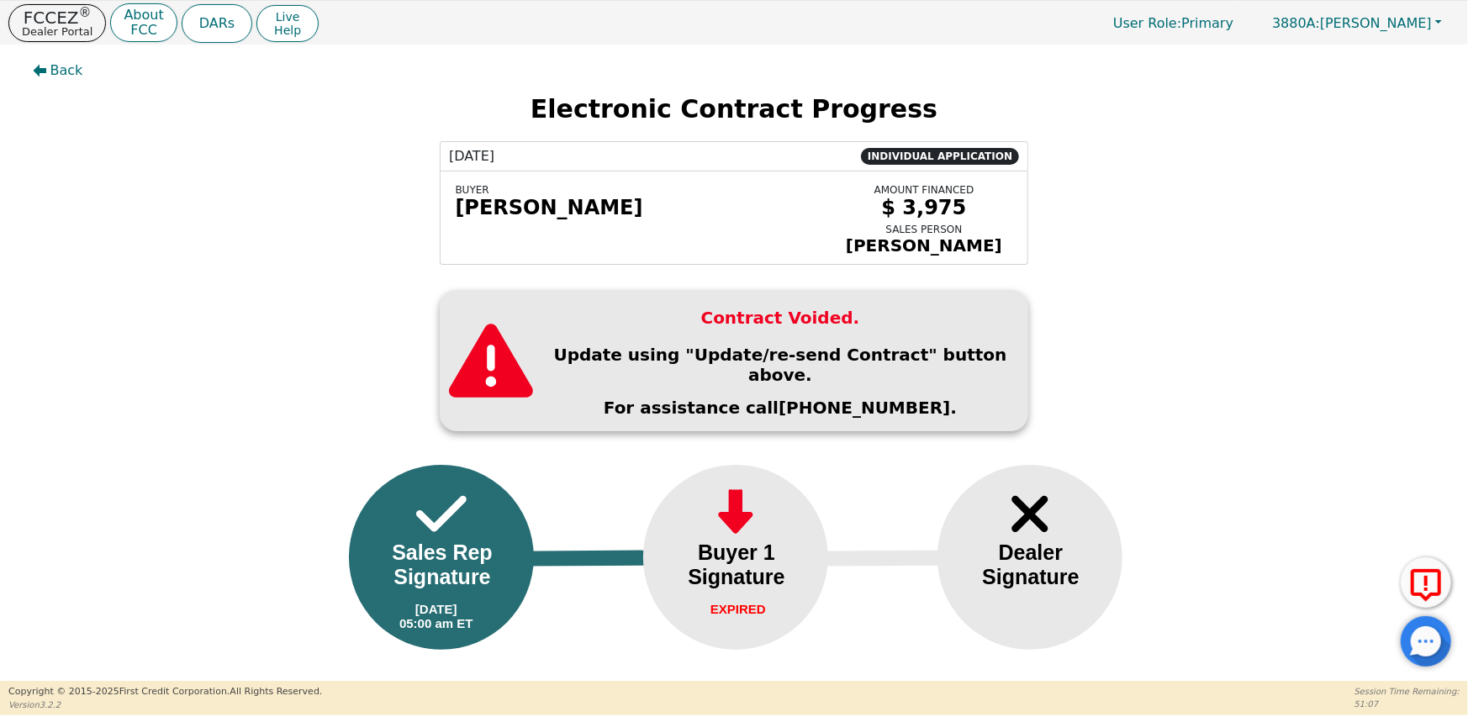
scroll to position [0, 0]
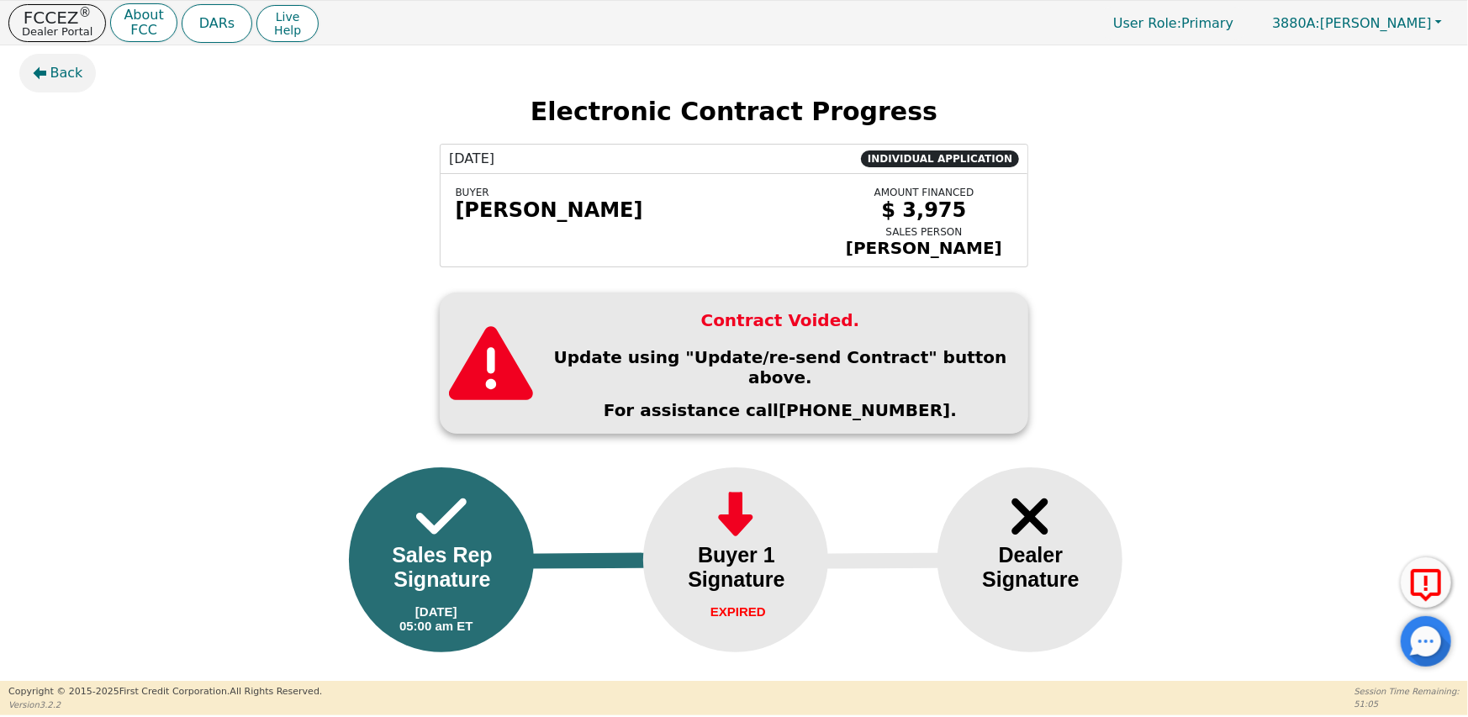
click at [67, 71] on span "Back" at bounding box center [66, 73] width 33 height 20
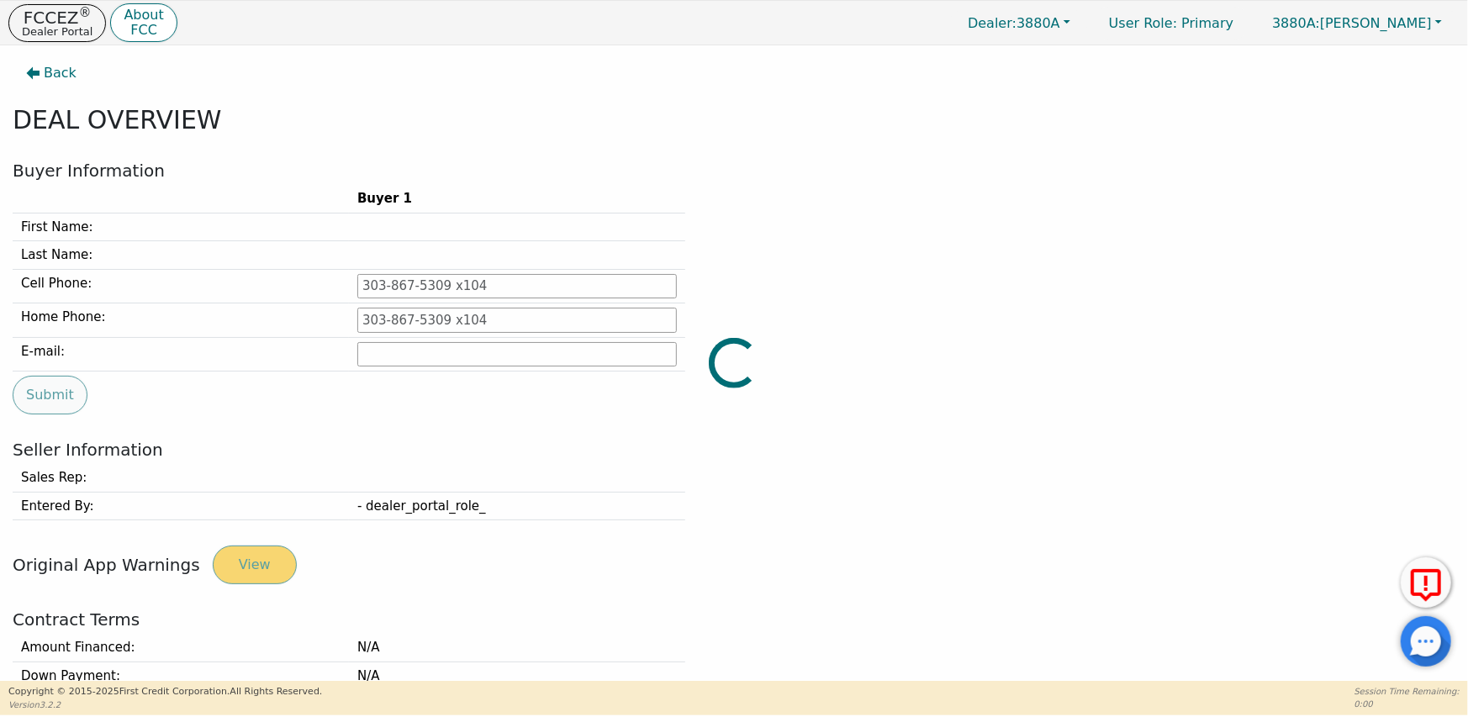
type input "770-401-5085"
type input "shonterri143@yahoo.com"
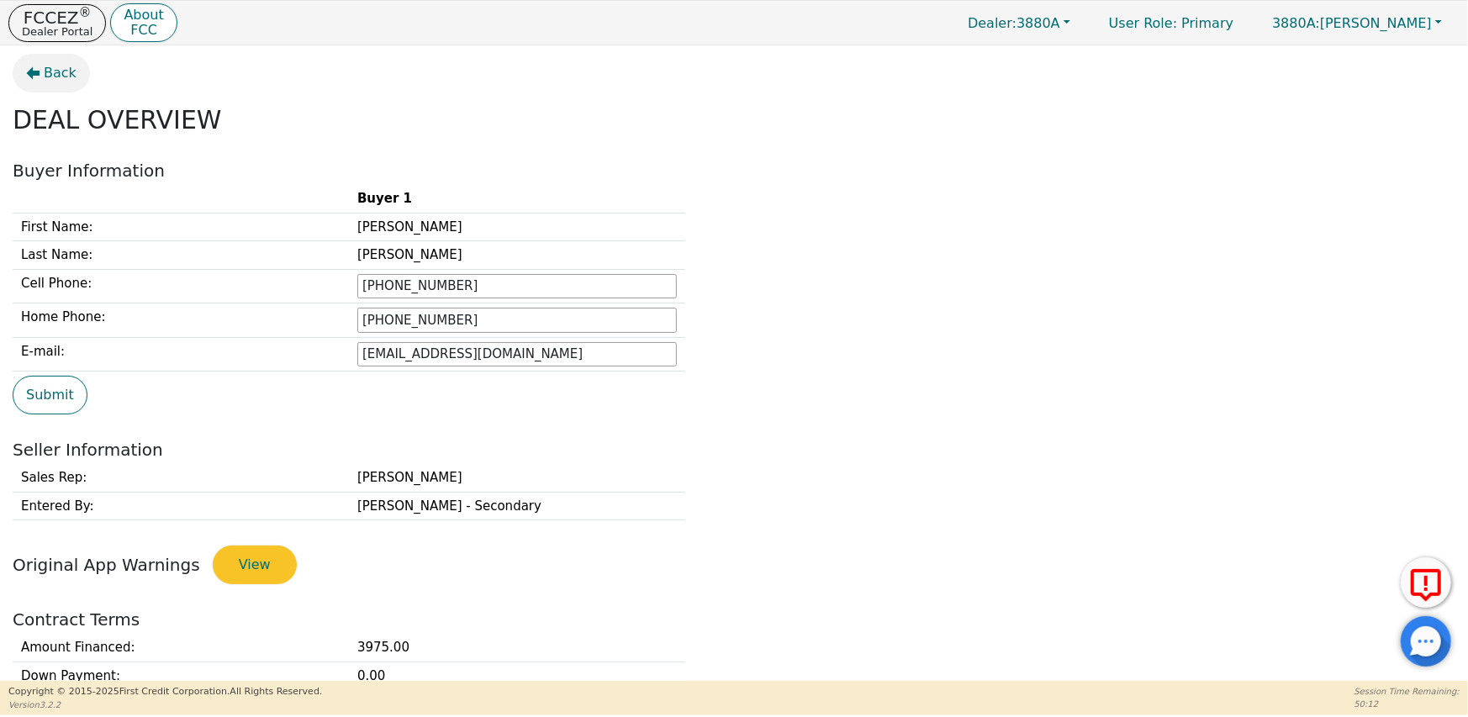
click at [50, 77] on span "Back" at bounding box center [60, 73] width 33 height 20
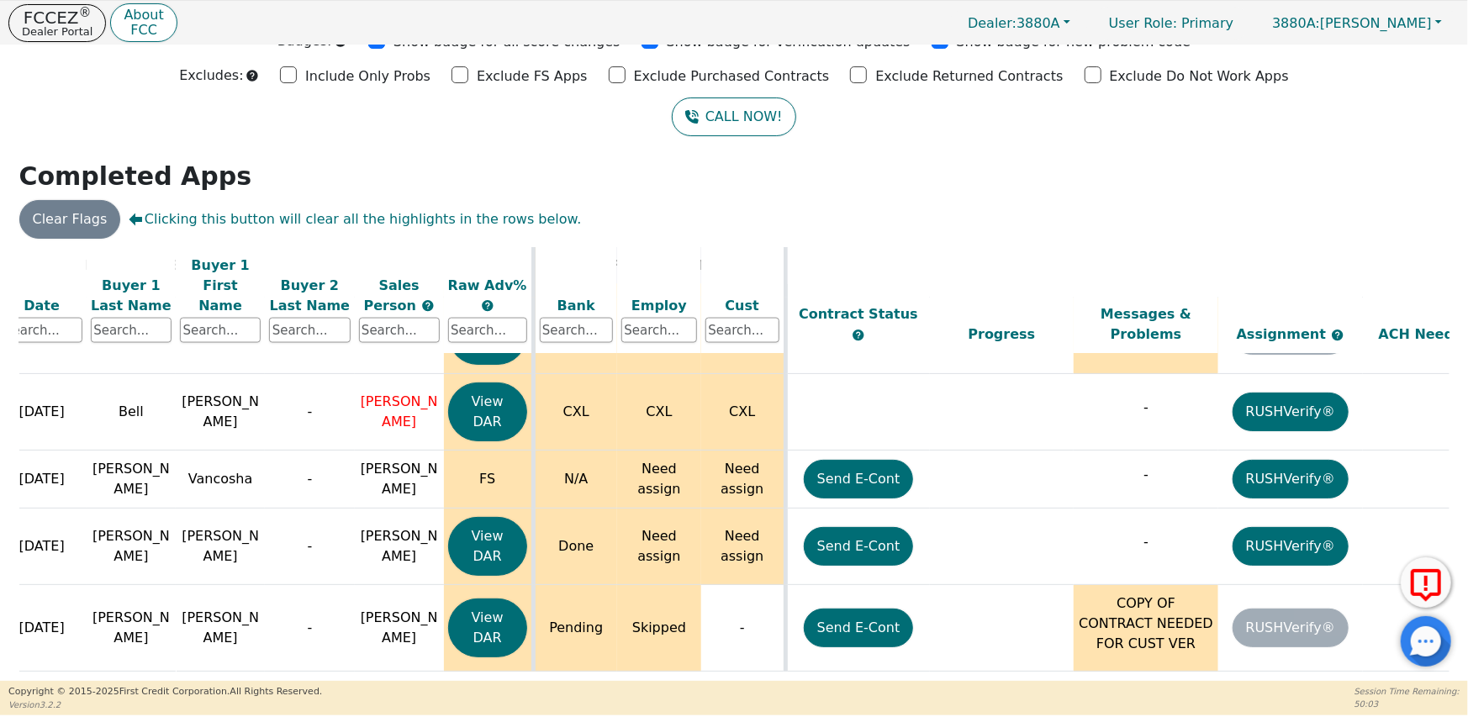
scroll to position [1753, 42]
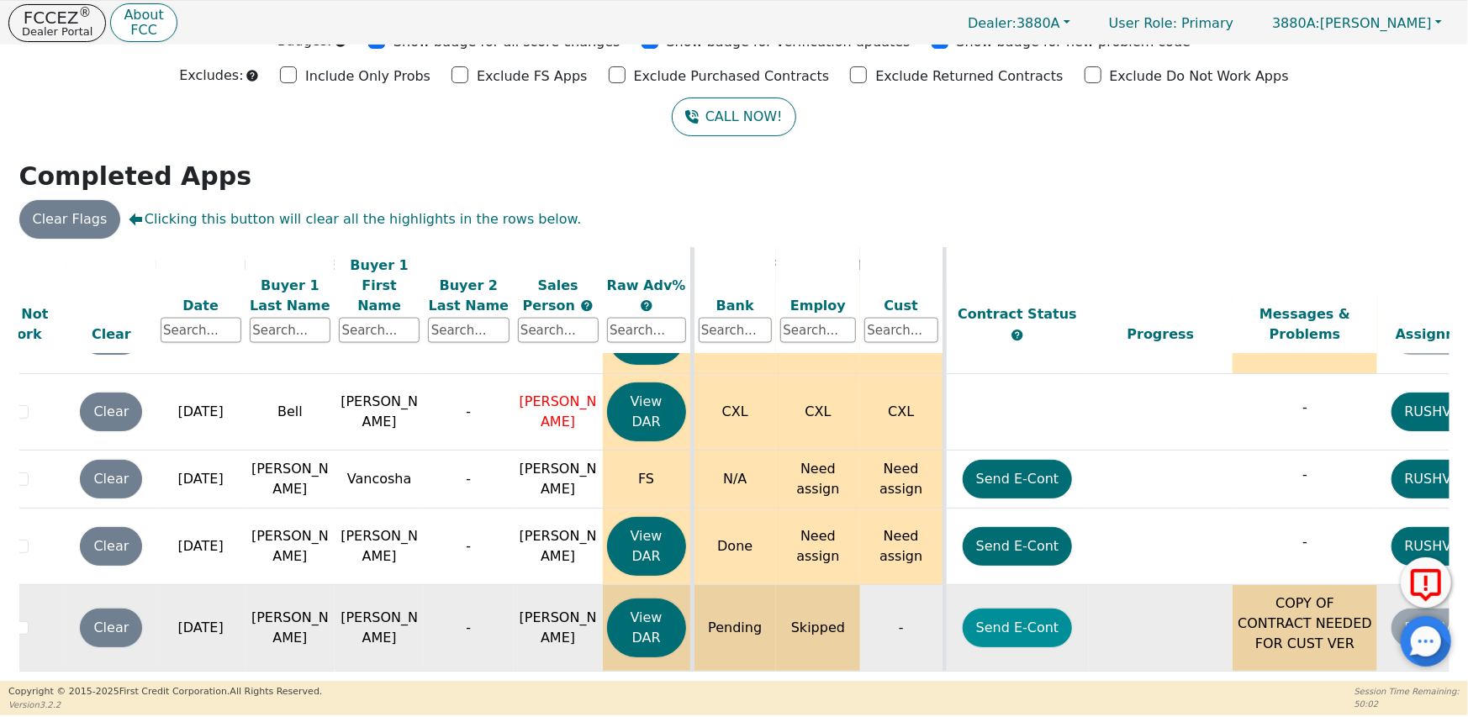
click at [1031, 609] on button "Send E-Cont" at bounding box center [1018, 628] width 110 height 39
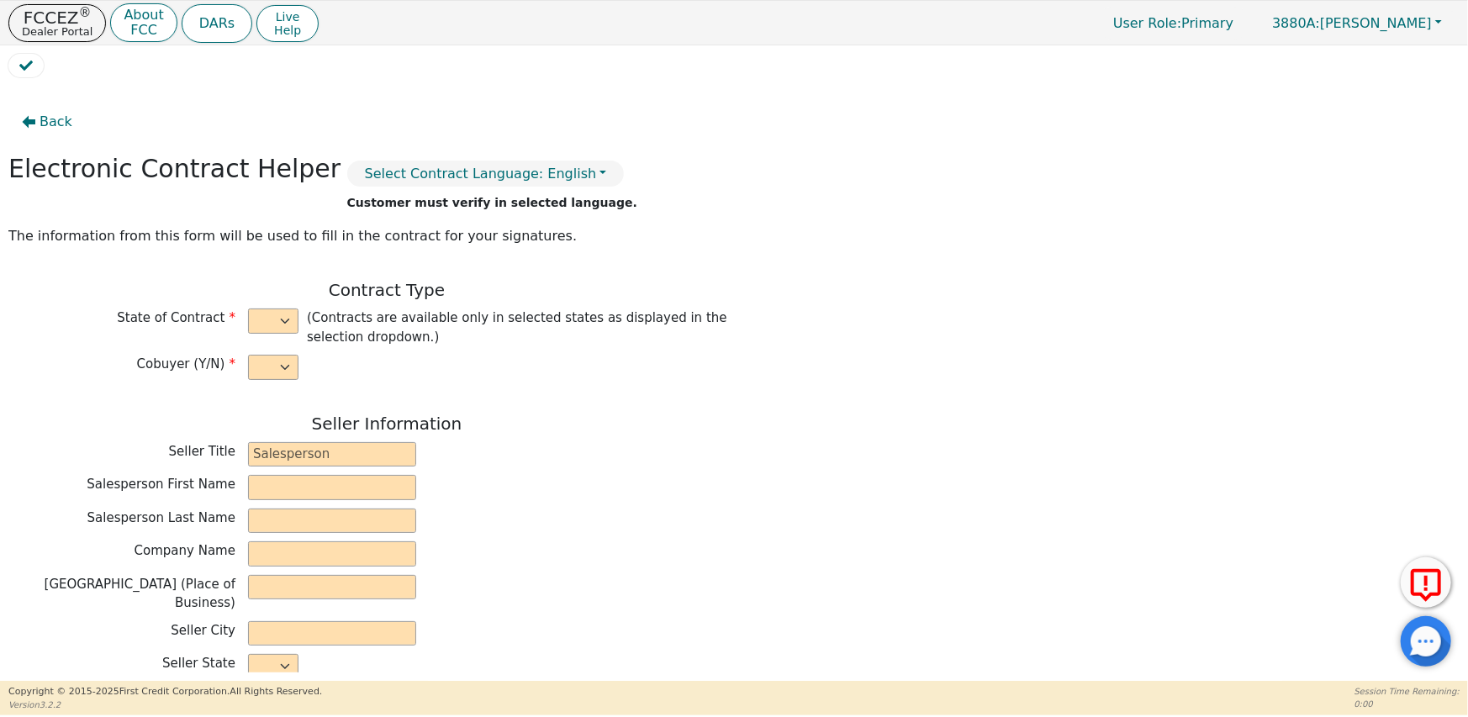
select select "n"
type input "CEO/Owner"
type input "Brandi"
type input "Montgomery"
type input "AQUA EXTREME"
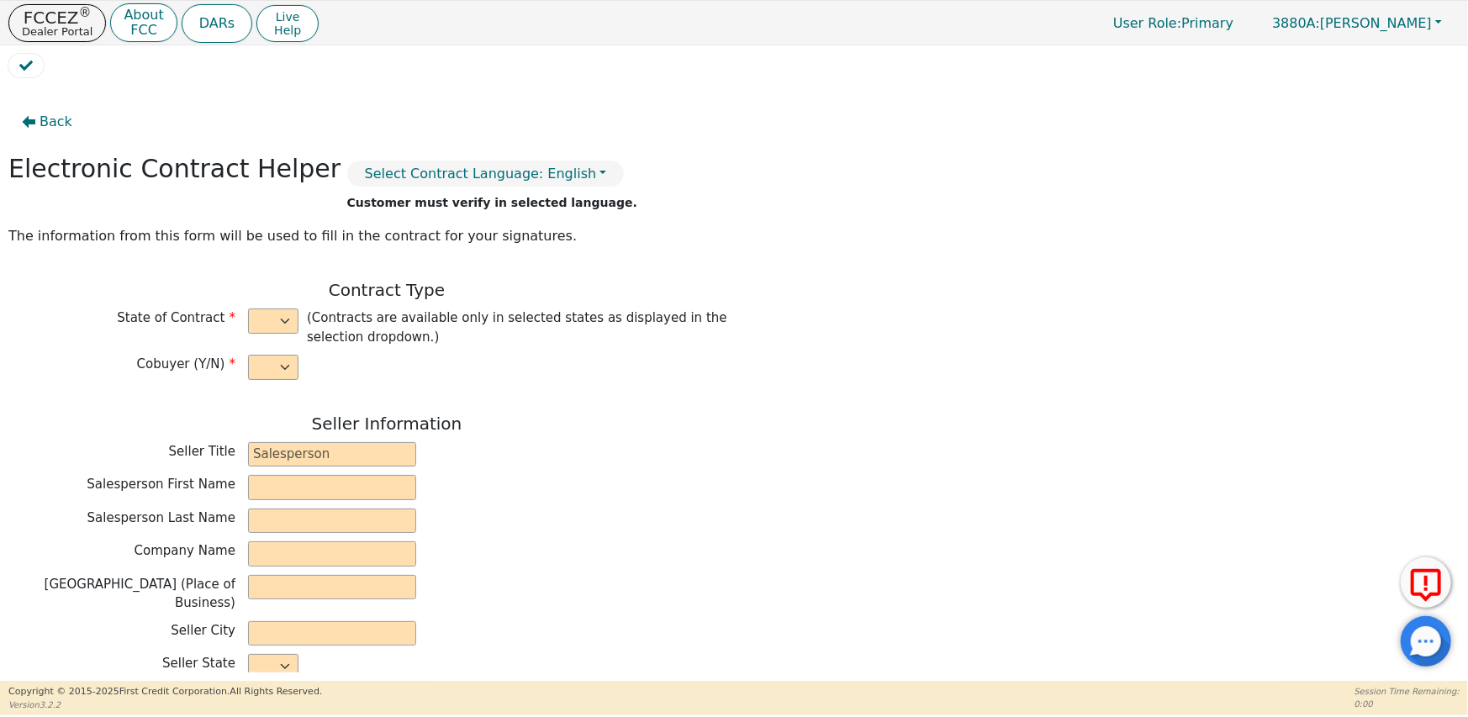
type input "823 GEORGIA HWY 247 S"
type input "KATHLEEN"
select select "GA"
type input "31047"
type input "[PERSON_NAME]"
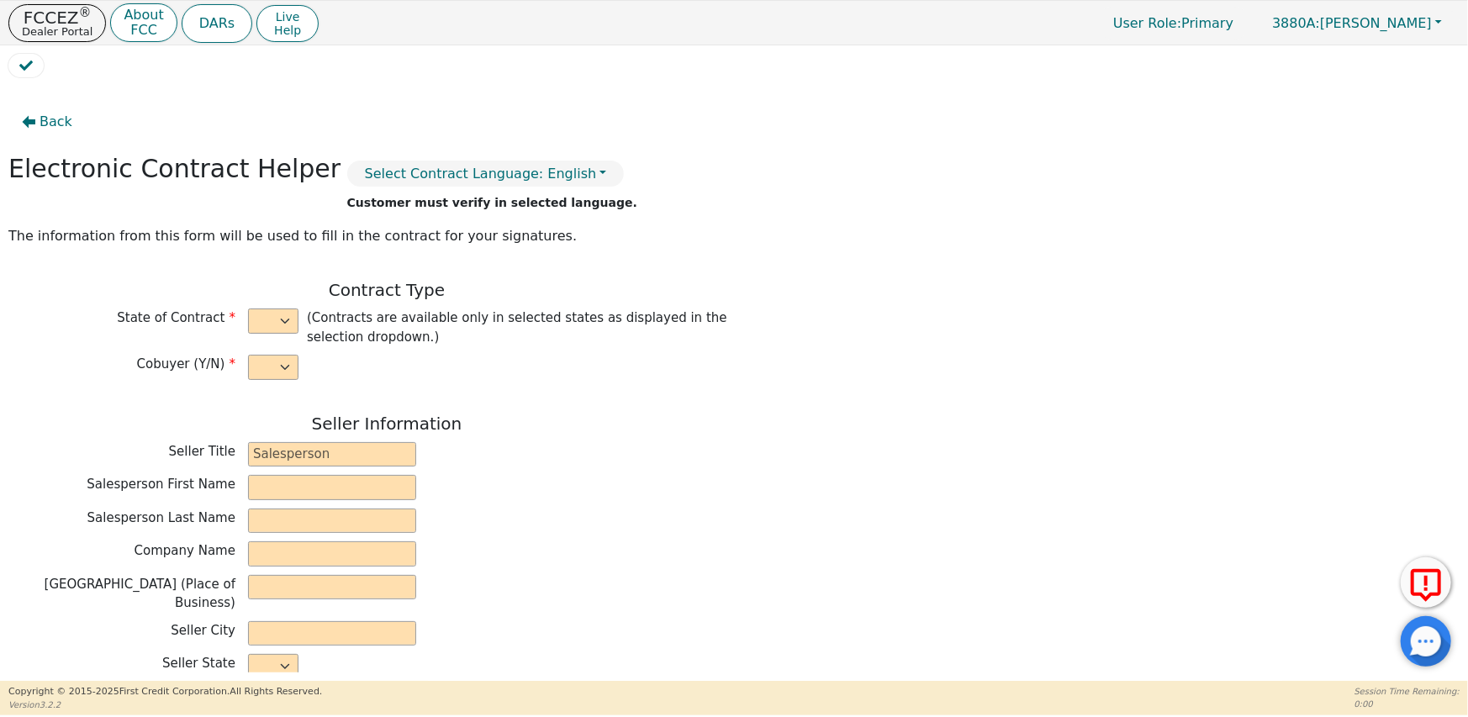
type input "[PERSON_NAME]"
type input "shonterri143@yahoo.com"
type input "12017 bells ferry rd"
type input "Canton"
select select "GA"
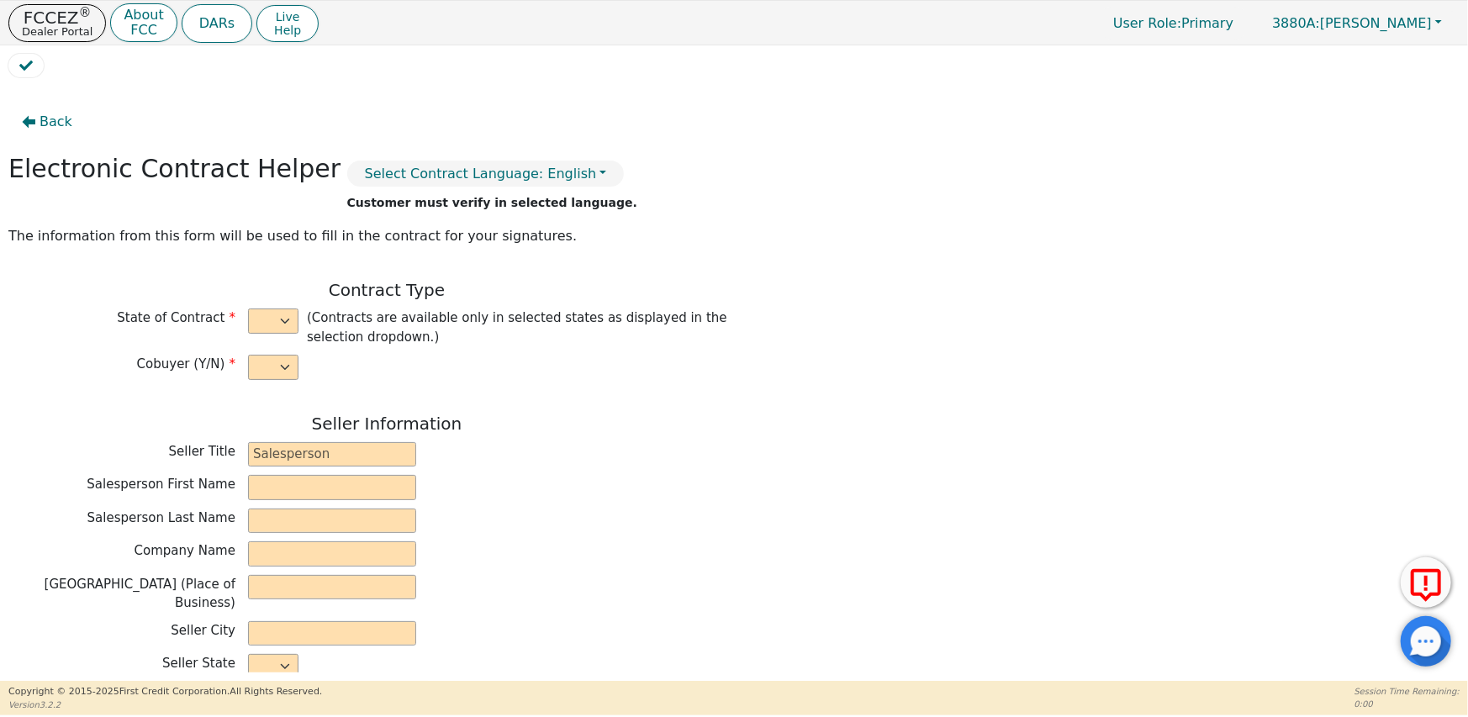
type input "30114"
type input "2025-09-05"
type input "21.98"
type input "2025-10-15"
type input "36"
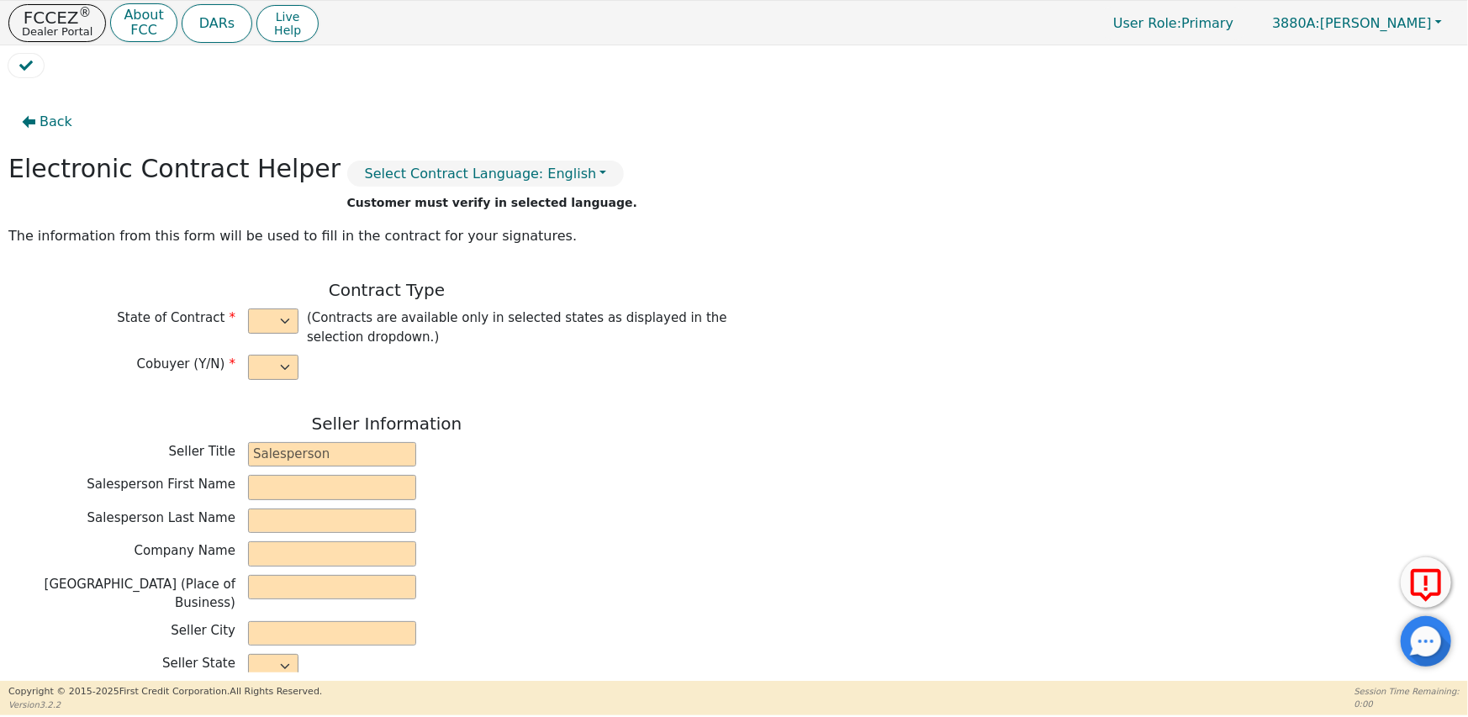
type input "0"
type input "3750.00"
type input "0.00"
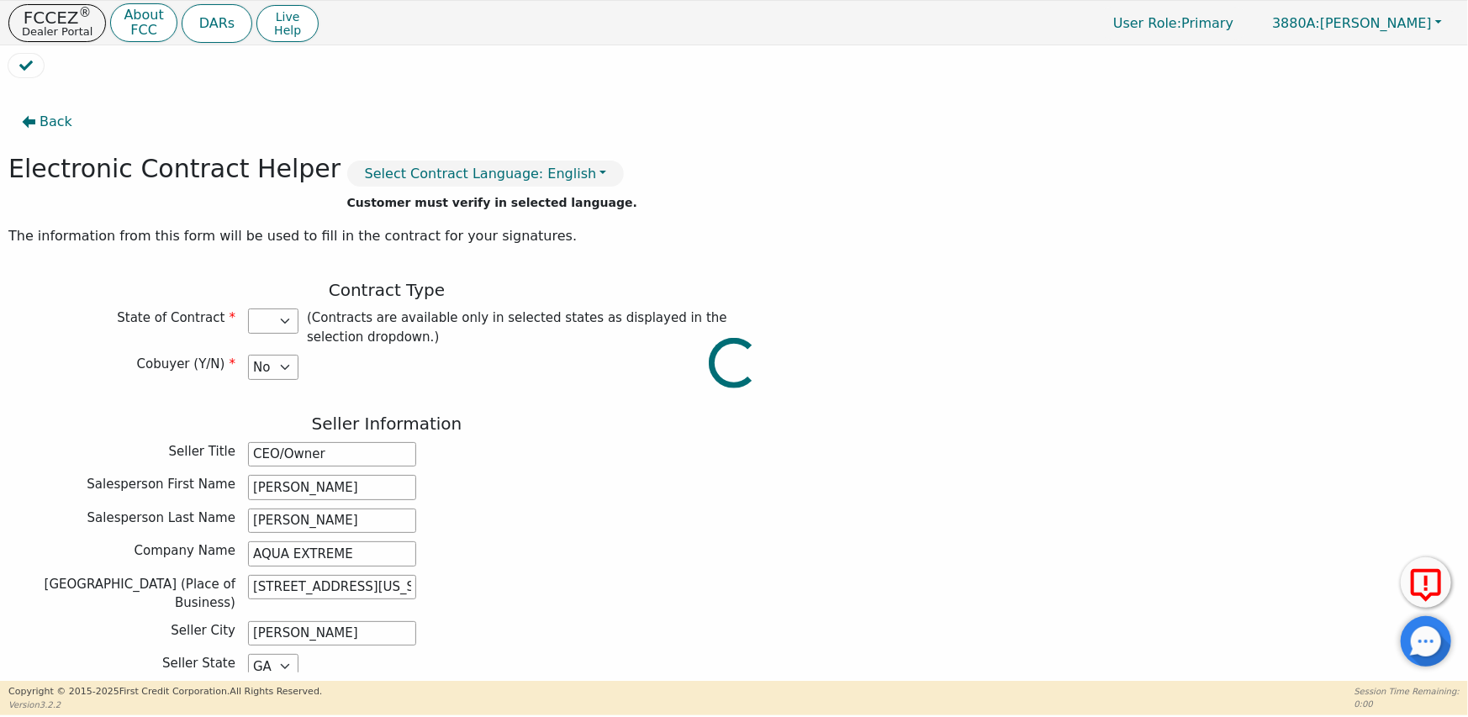
type input "3750.00"
select select "GA"
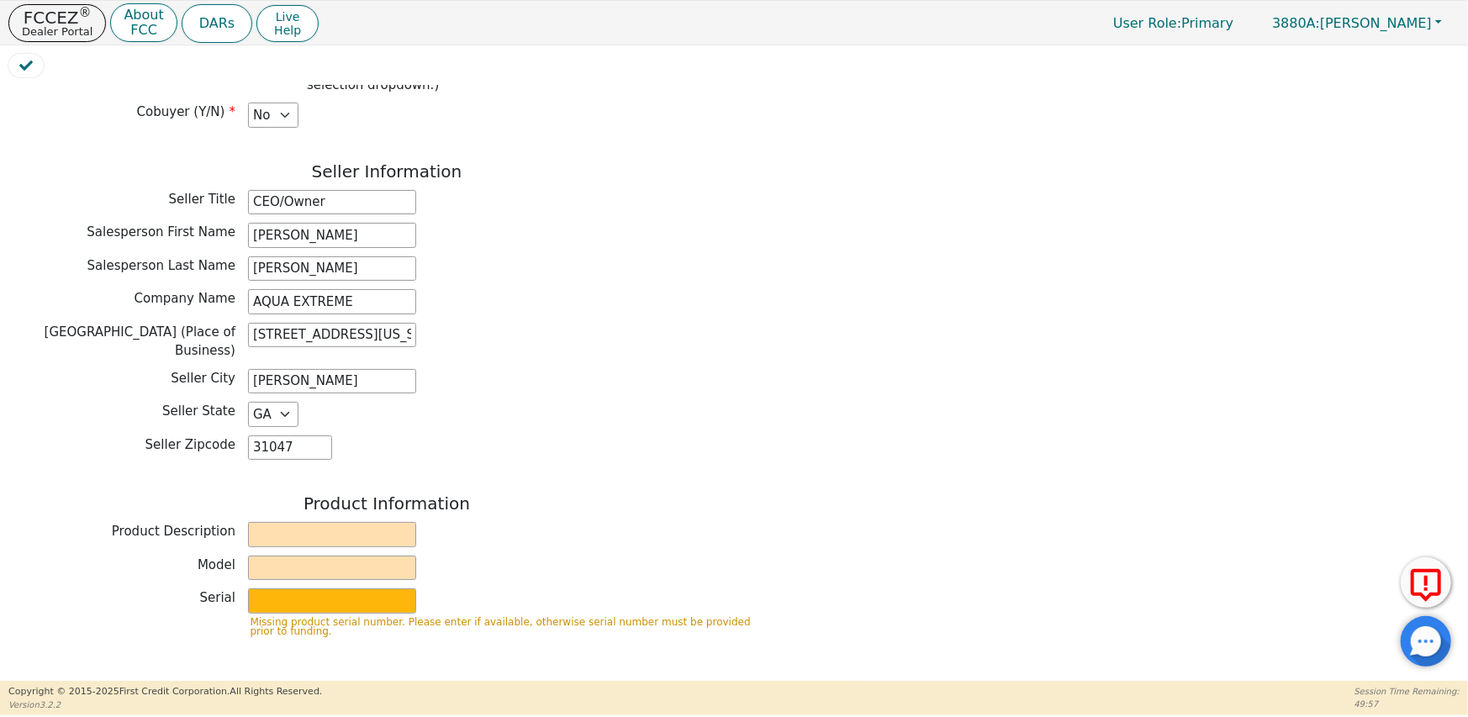
scroll to position [336, 0]
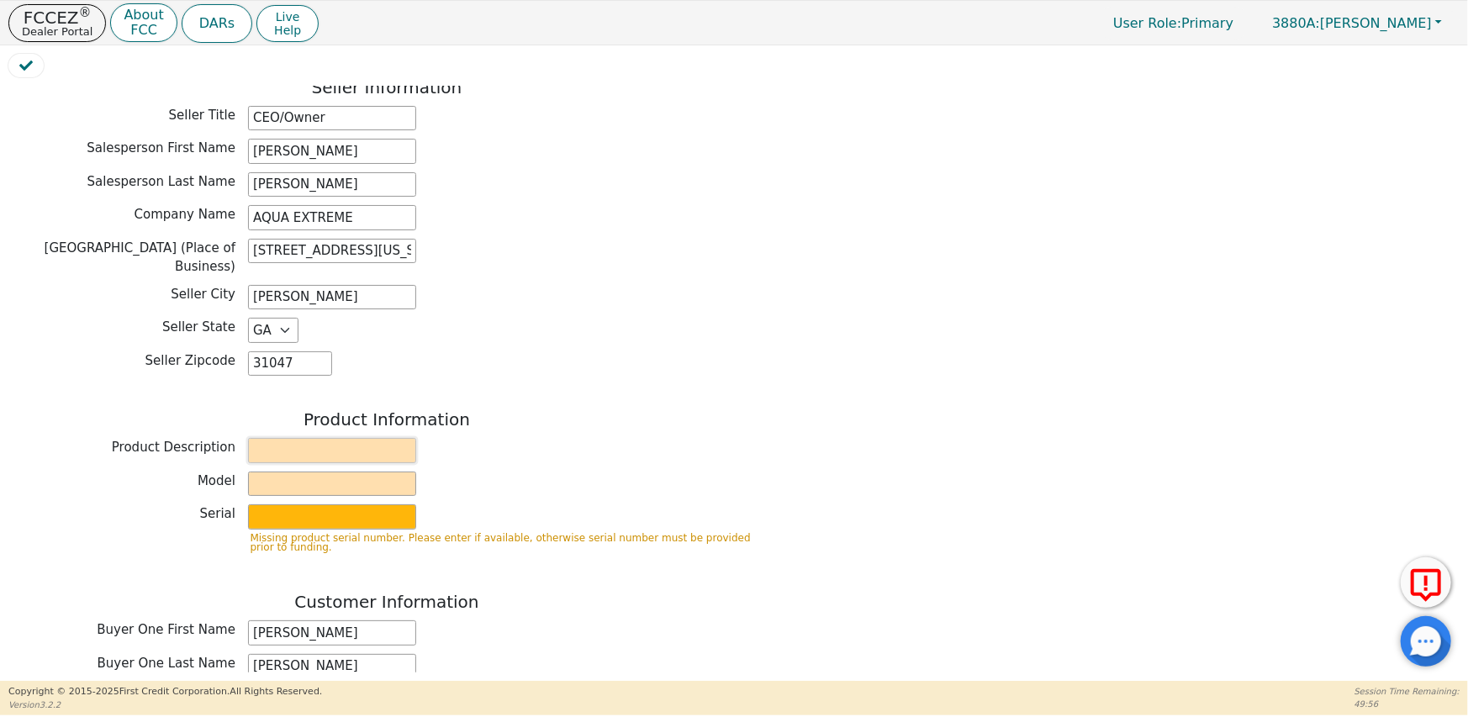
click at [291, 438] on input "text" at bounding box center [332, 450] width 168 height 25
type input "Rainbow"
click at [272, 474] on input "text" at bounding box center [332, 484] width 168 height 25
type input "SRX"
click at [283, 506] on input "text" at bounding box center [332, 516] width 168 height 25
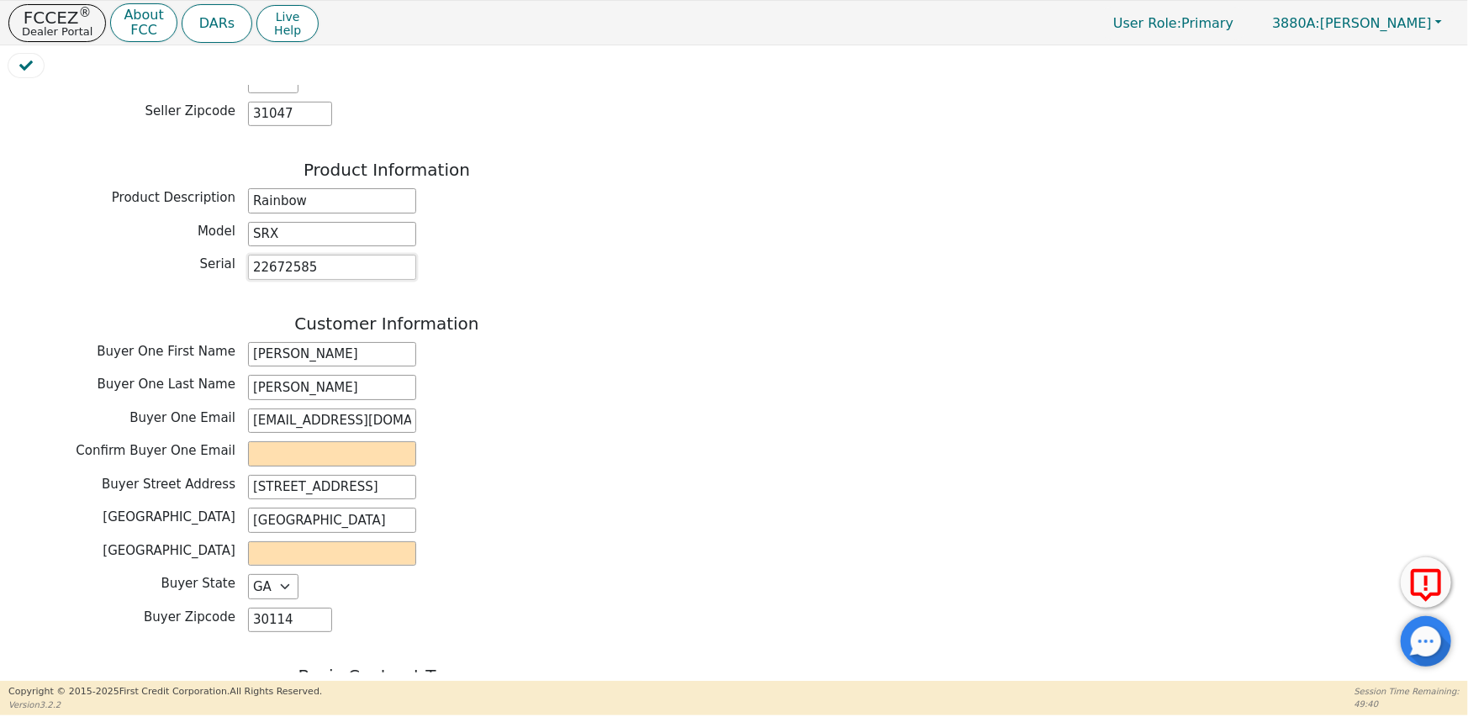
scroll to position [589, 0]
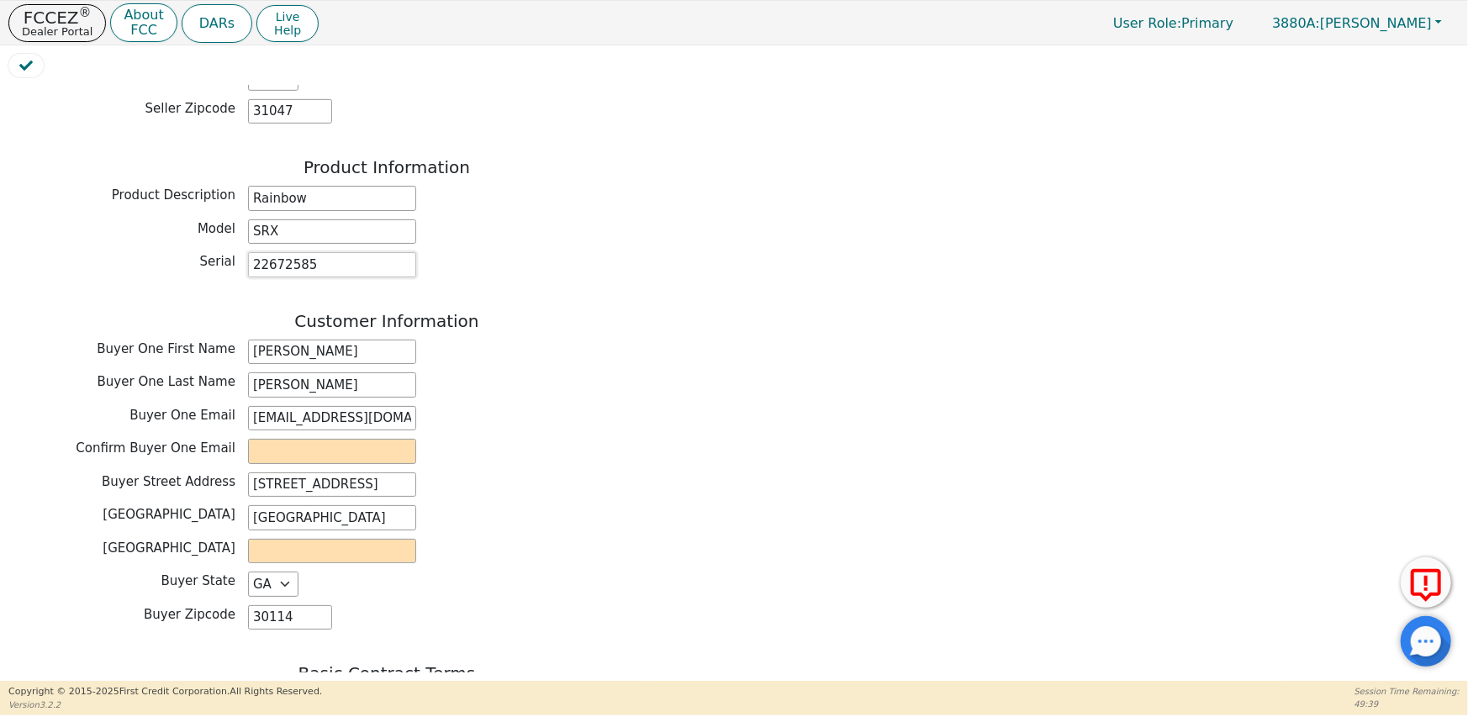
type input "22672585"
drag, startPoint x: 399, startPoint y: 407, endPoint x: 251, endPoint y: 408, distance: 148.0
click at [251, 408] on input "shonterri143@yahoo.com" at bounding box center [332, 418] width 168 height 25
paste input "shonterri143@yahoo.com"
type input "shonterri143@yahoo.com"
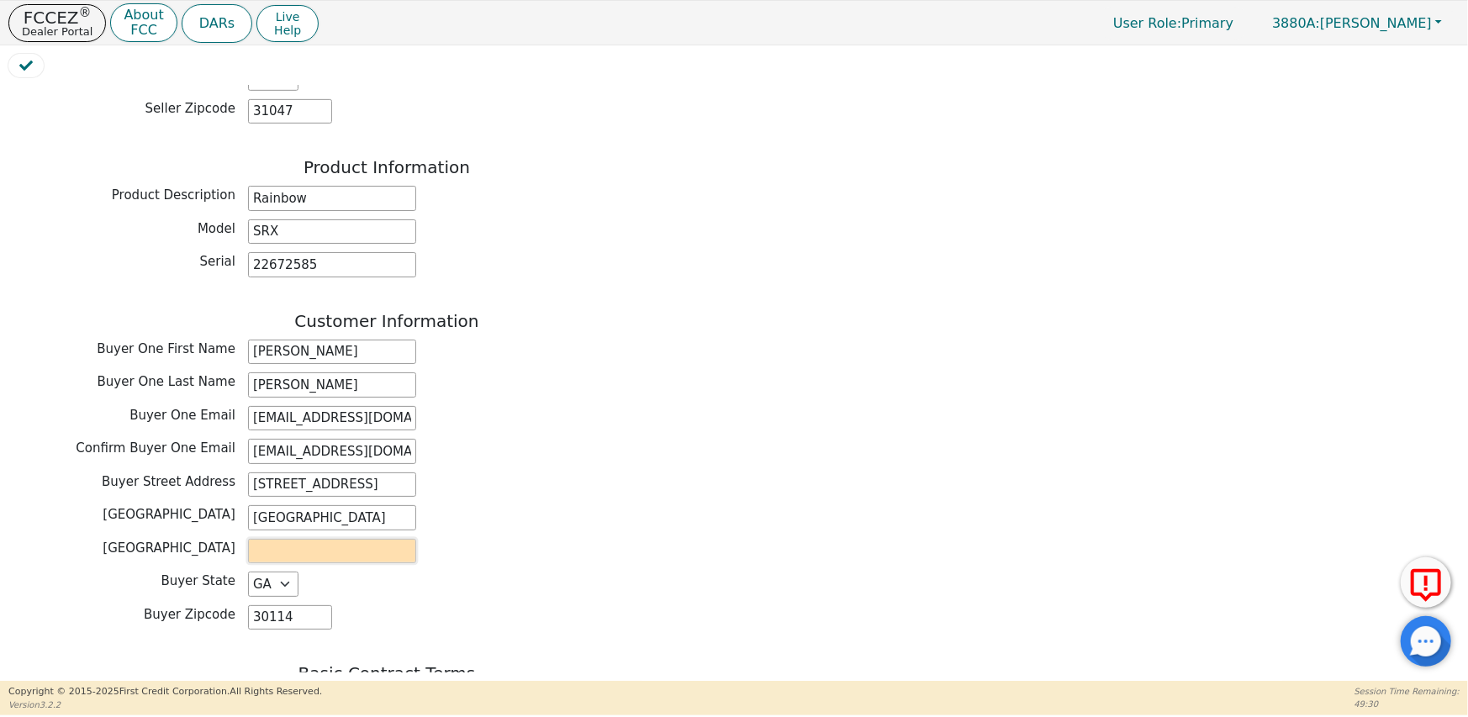
click at [306, 540] on input "text" at bounding box center [332, 551] width 168 height 25
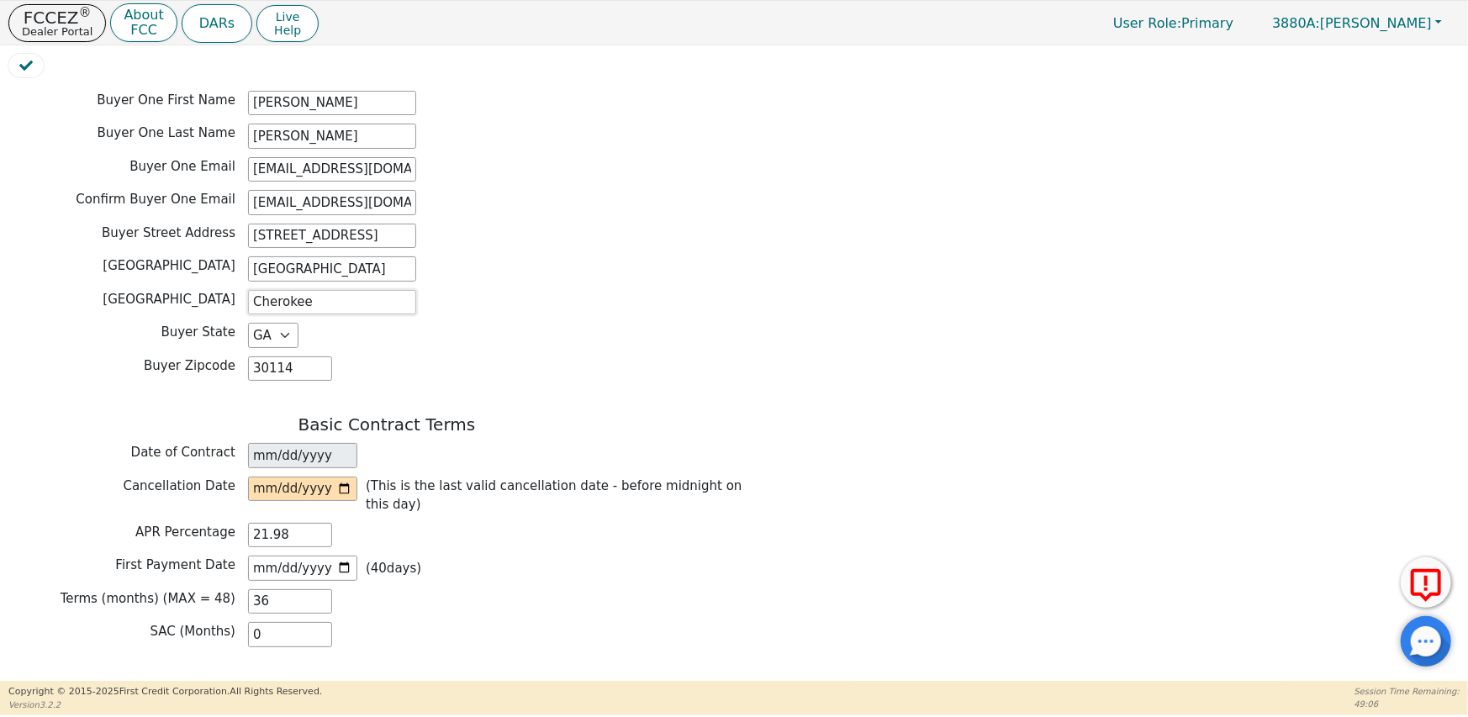
scroll to position [841, 0]
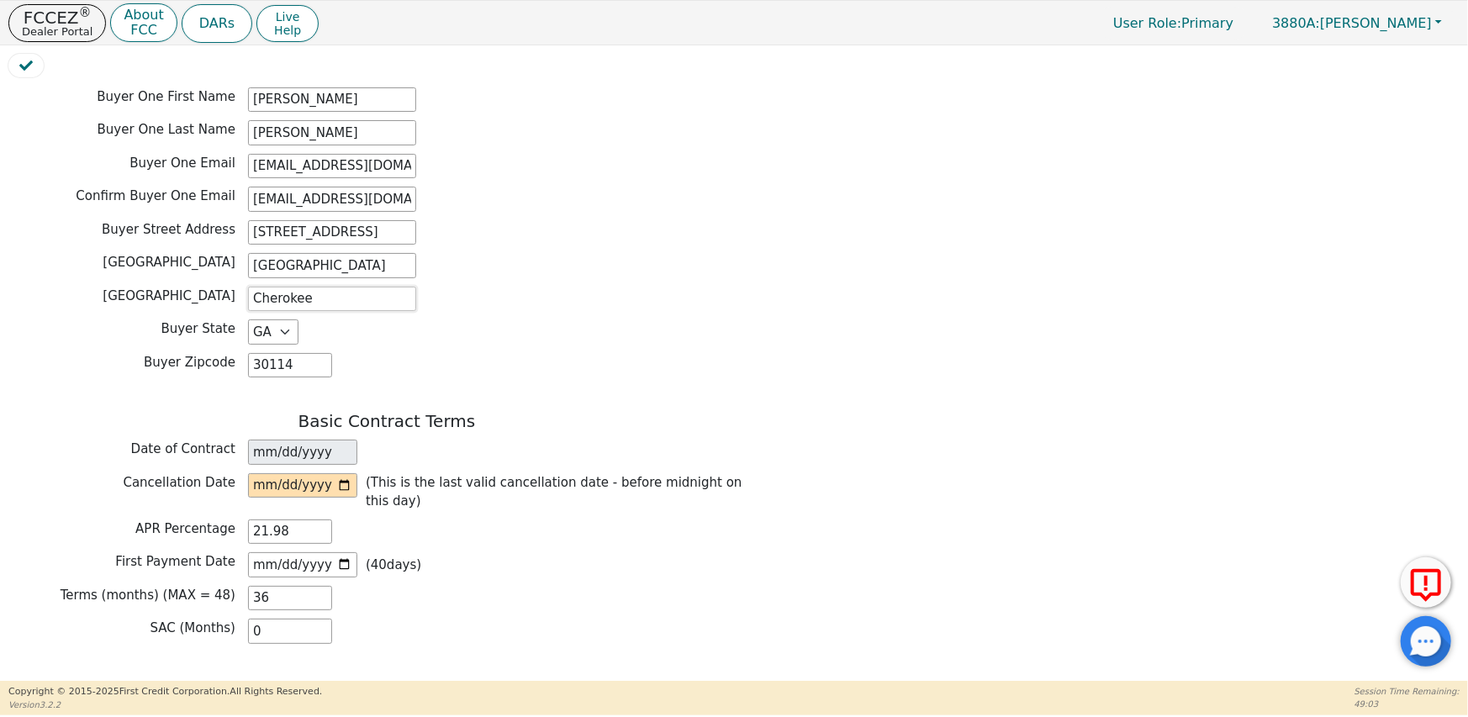
type input "Cherokee"
click at [346, 476] on input "date" at bounding box center [302, 485] width 109 height 25
type input "2025-09-09"
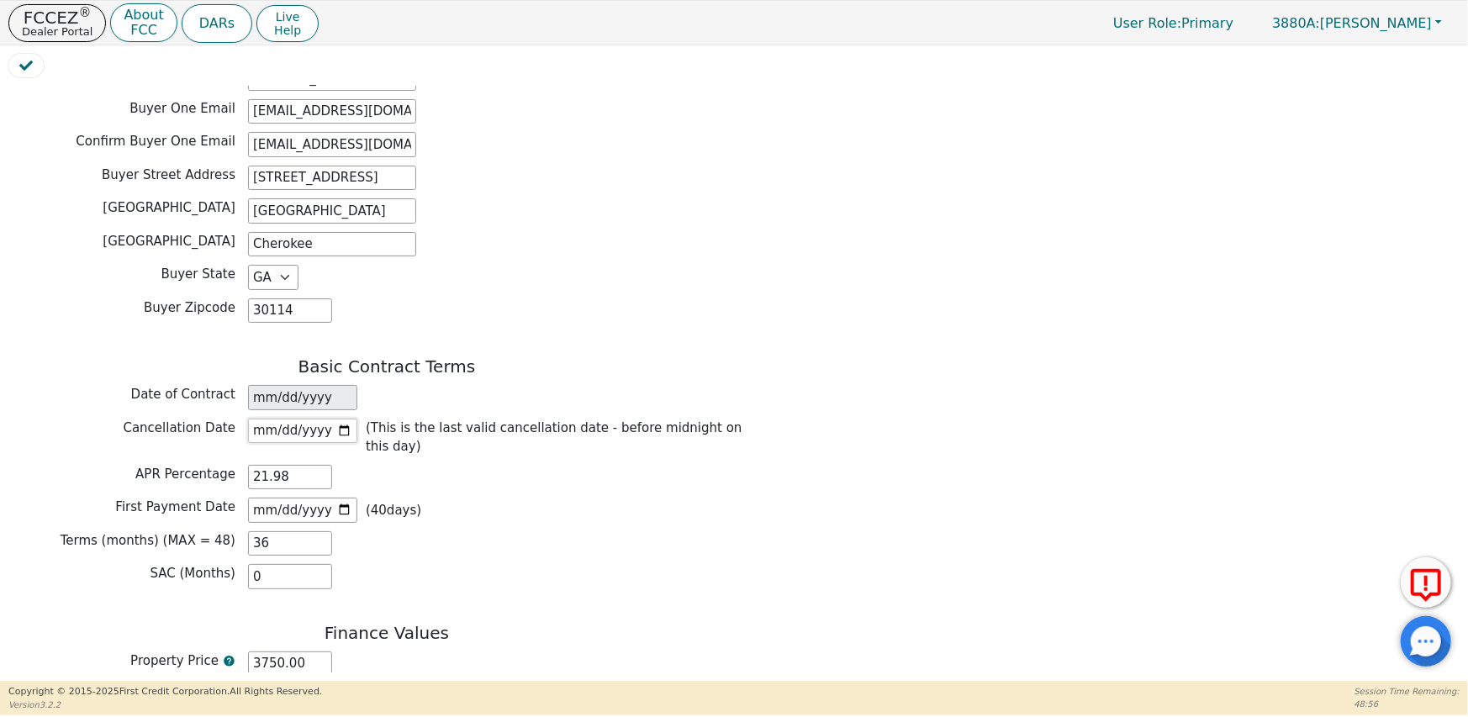
scroll to position [925, 0]
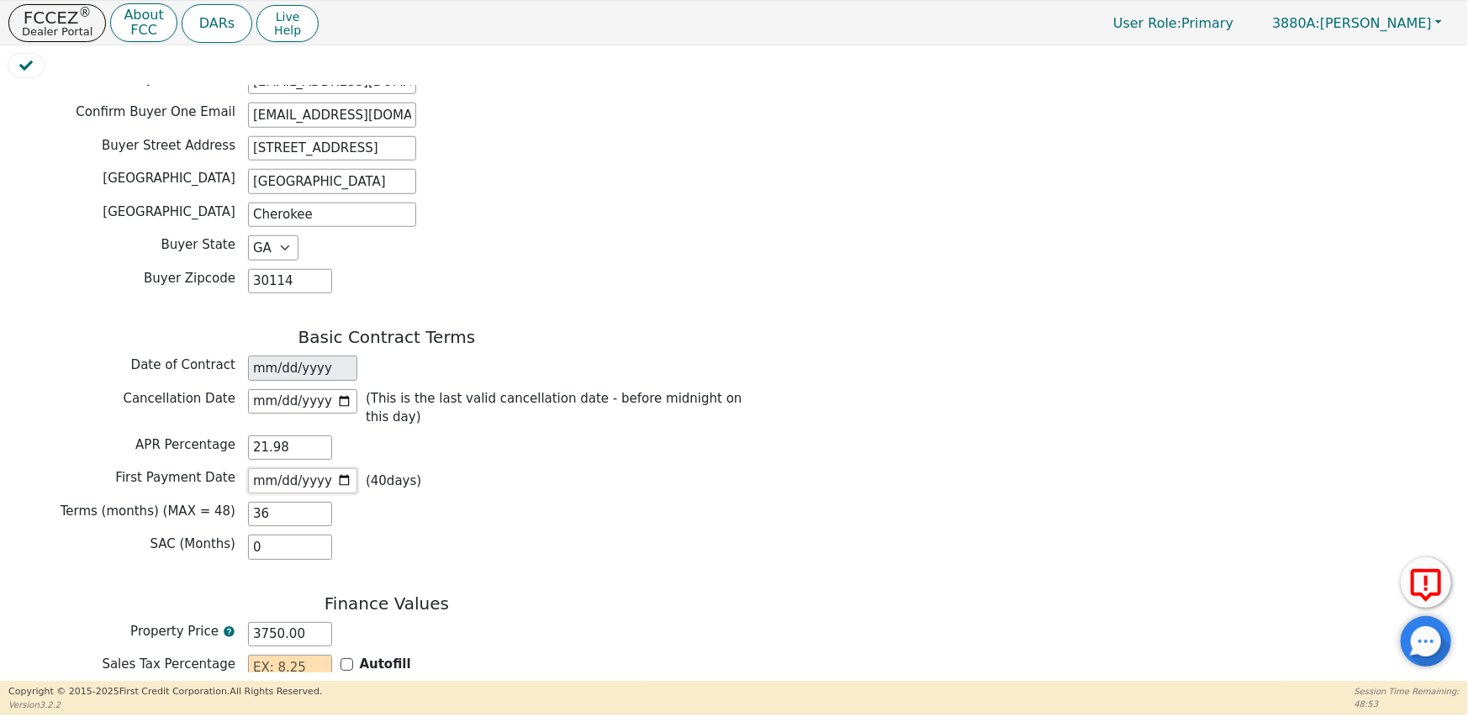
click at [340, 468] on input "2025-10-15" at bounding box center [302, 480] width 109 height 25
type input "2025-10-17"
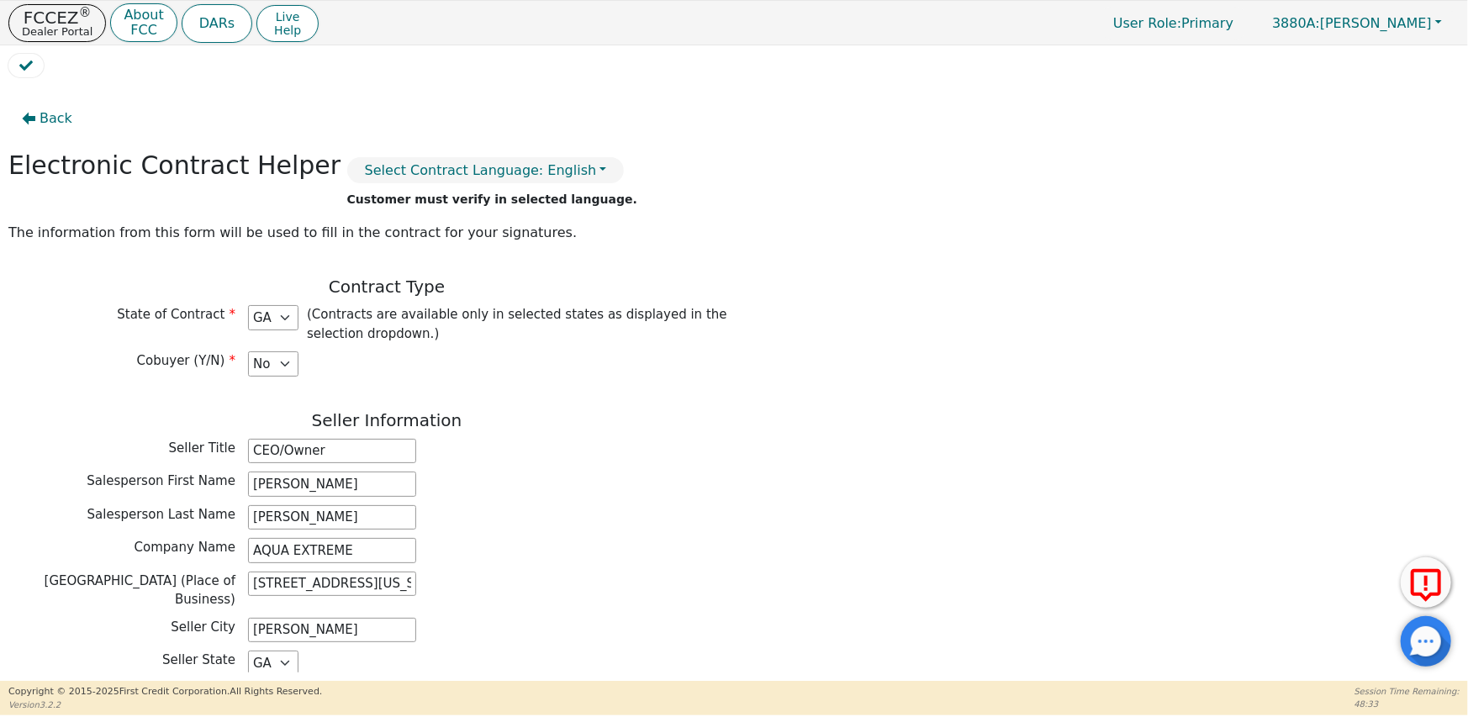
scroll to position [0, 0]
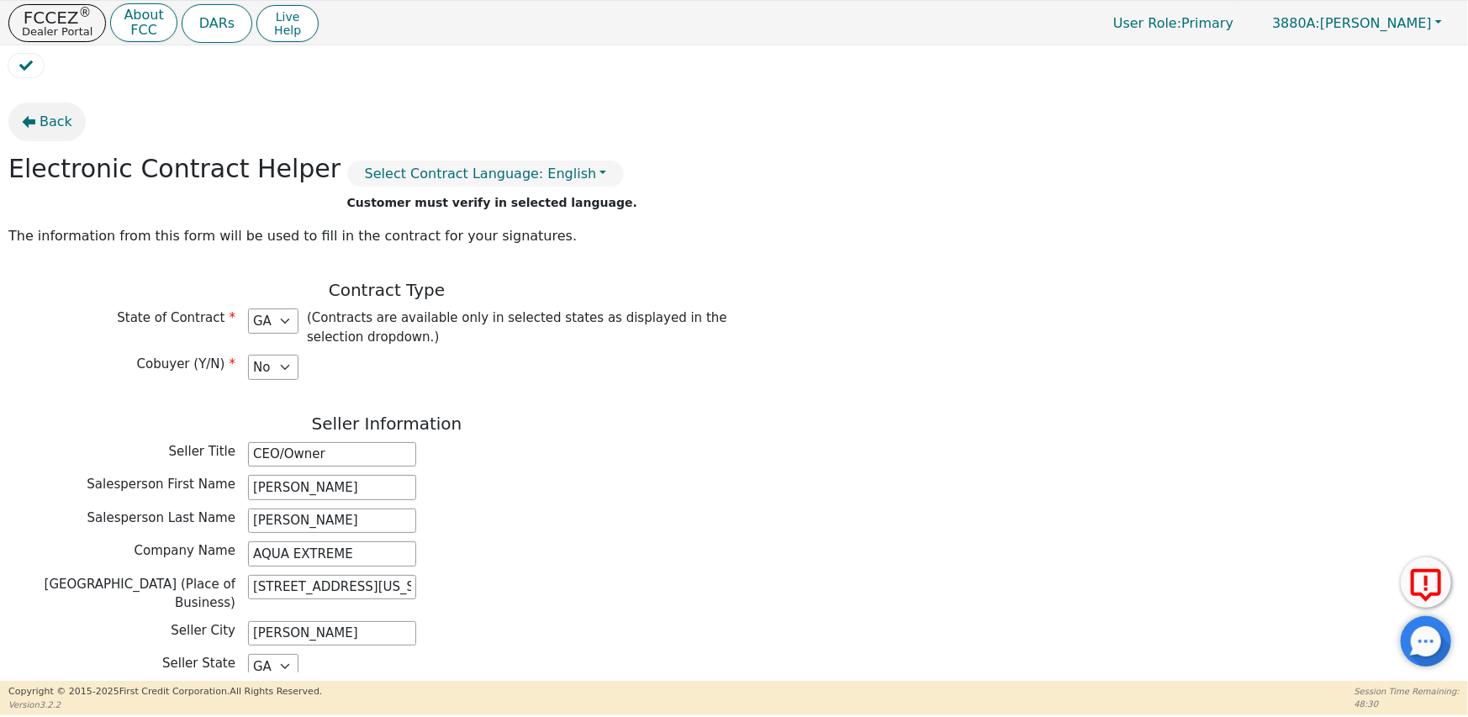
click at [50, 126] on span "Back" at bounding box center [56, 122] width 33 height 20
